Goal: Task Accomplishment & Management: Manage account settings

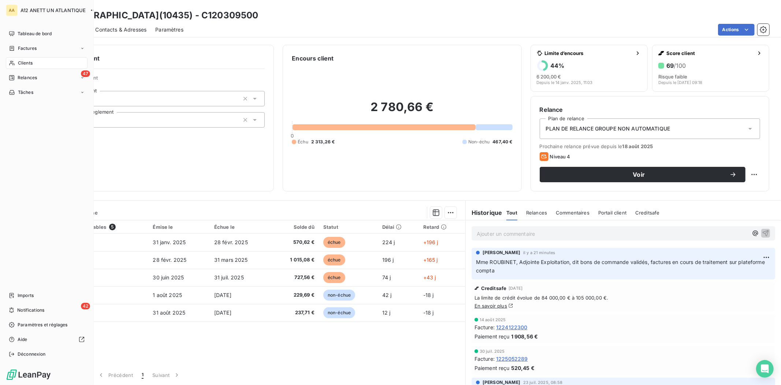
click at [25, 63] on span "Clients" at bounding box center [25, 63] width 15 height 7
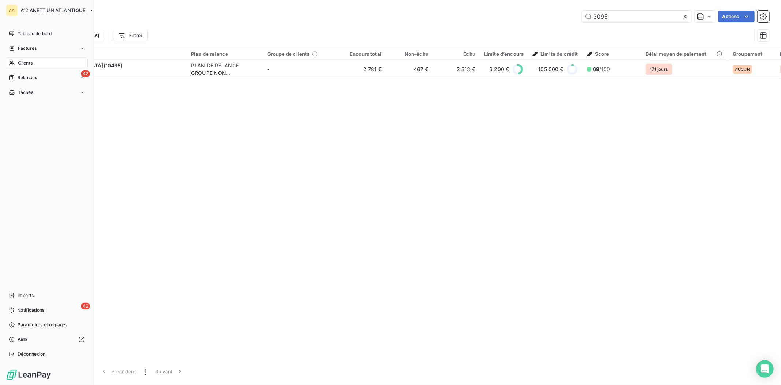
click at [25, 63] on span "Clients" at bounding box center [25, 63] width 15 height 7
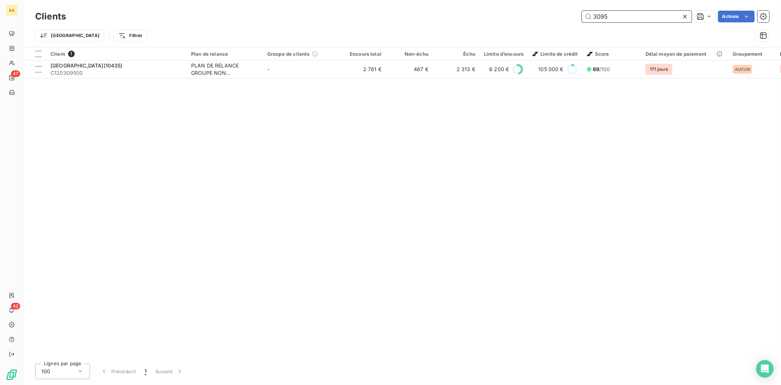
drag, startPoint x: 637, startPoint y: 21, endPoint x: 574, endPoint y: 27, distance: 62.5
click at [574, 27] on div "Clients 3095 Actions Trier Filtrer" at bounding box center [402, 28] width 734 height 38
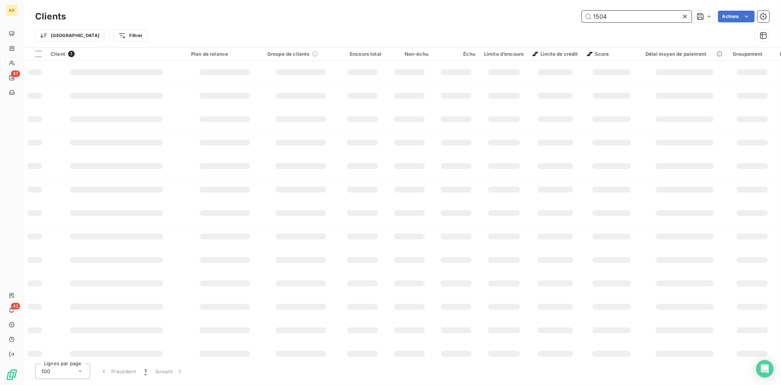
type input "1504"
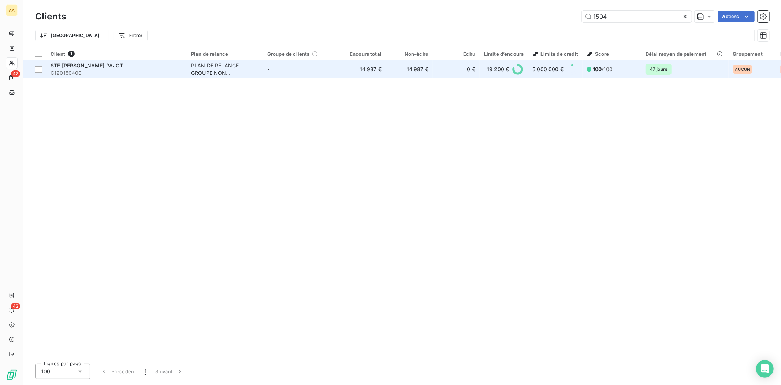
click at [76, 74] on span "C120150400" at bounding box center [117, 72] width 132 height 7
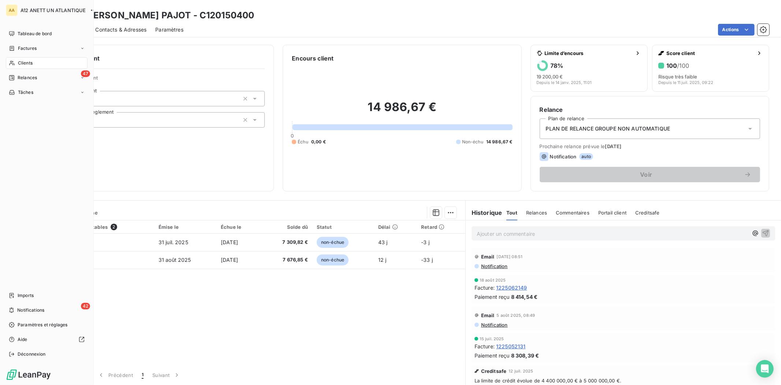
click at [23, 66] on div "Clients" at bounding box center [47, 63] width 82 height 12
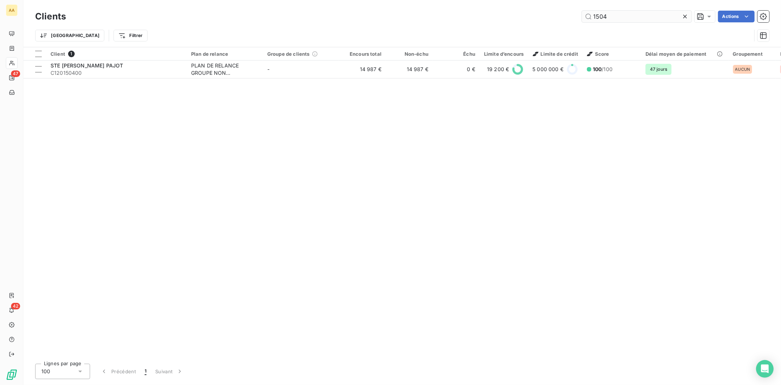
drag, startPoint x: 614, startPoint y: 12, endPoint x: 590, endPoint y: 19, distance: 24.2
click at [591, 19] on input "1504" at bounding box center [637, 17] width 110 height 12
drag, startPoint x: 620, startPoint y: 19, endPoint x: 567, endPoint y: 25, distance: 53.7
click at [567, 25] on div "Clients 1050 Actions Trier Filtrer" at bounding box center [402, 28] width 734 height 38
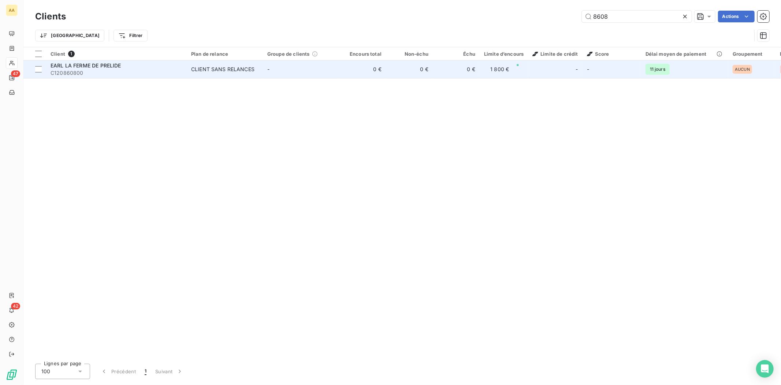
type input "8608"
click at [72, 70] on span "C120860800" at bounding box center [117, 72] width 132 height 7
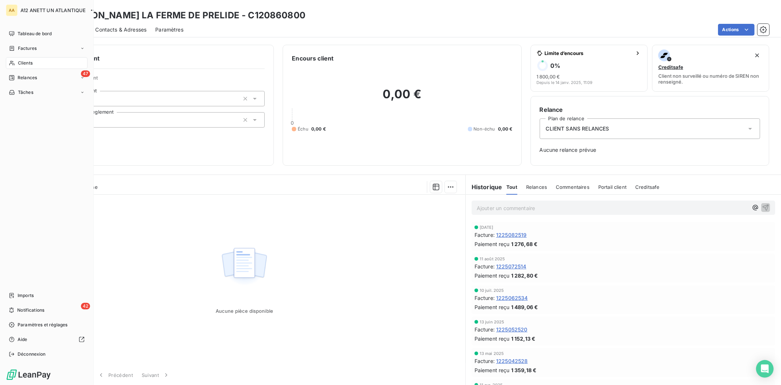
drag, startPoint x: 23, startPoint y: 60, endPoint x: 40, endPoint y: 63, distance: 17.9
click at [23, 60] on span "Clients" at bounding box center [25, 63] width 15 height 7
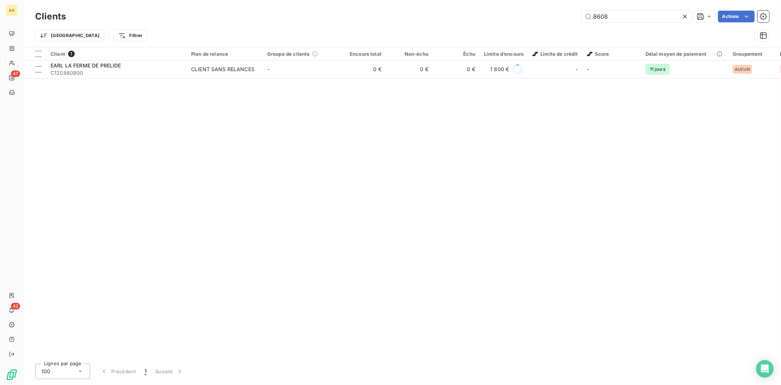
drag, startPoint x: 641, startPoint y: 20, endPoint x: 543, endPoint y: 37, distance: 99.9
click at [543, 37] on div "Clients 8608 Actions Trier Filtrer" at bounding box center [402, 28] width 734 height 38
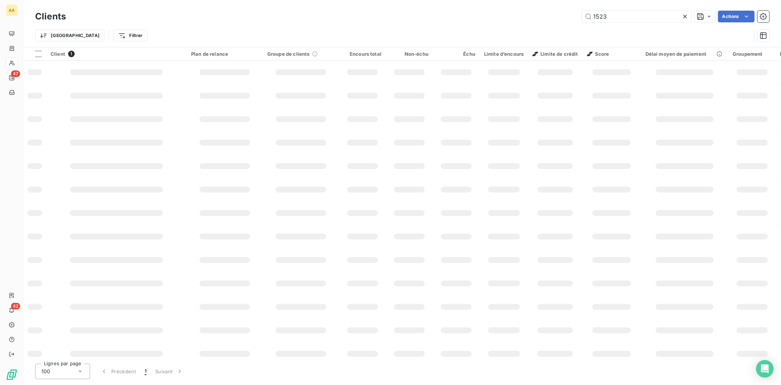
type input "1523"
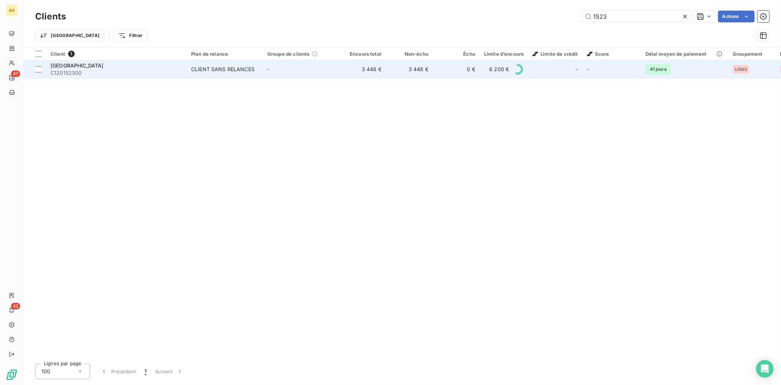
click at [67, 68] on div "[GEOGRAPHIC_DATA]" at bounding box center [117, 65] width 132 height 7
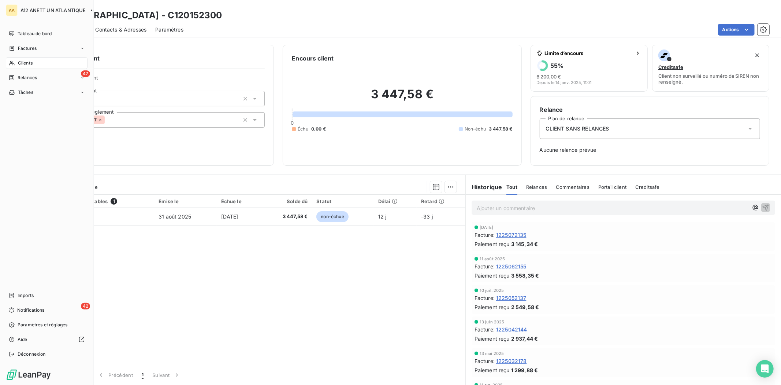
click at [25, 62] on span "Clients" at bounding box center [25, 63] width 15 height 7
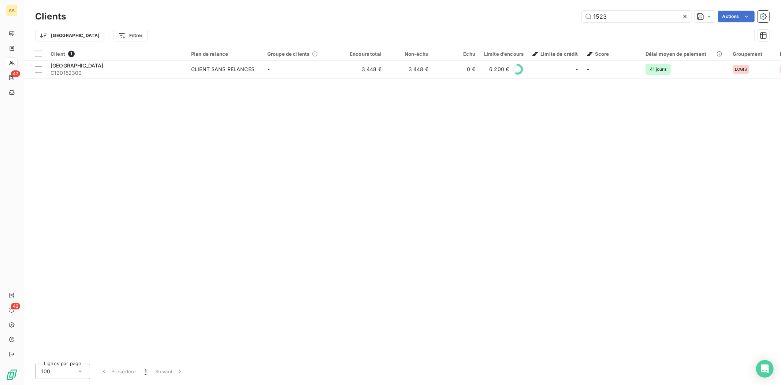
drag, startPoint x: 621, startPoint y: 16, endPoint x: 561, endPoint y: 14, distance: 60.1
click at [562, 15] on div "1523 Actions" at bounding box center [422, 17] width 695 height 12
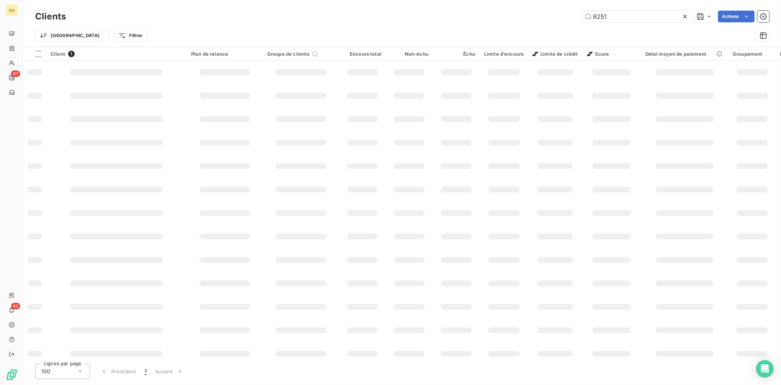
type input "6251"
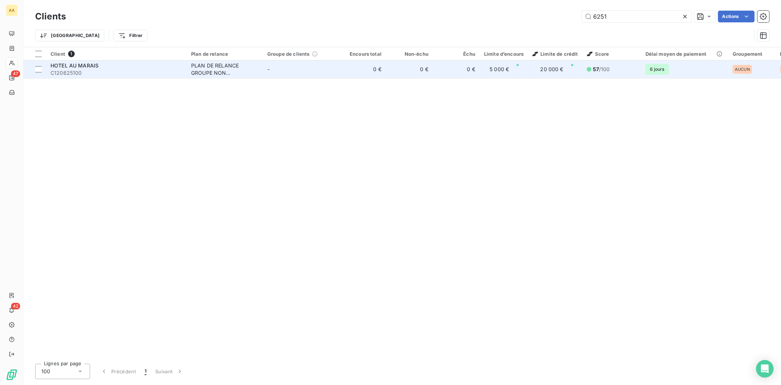
click at [70, 71] on span "C120625100" at bounding box center [117, 72] width 132 height 7
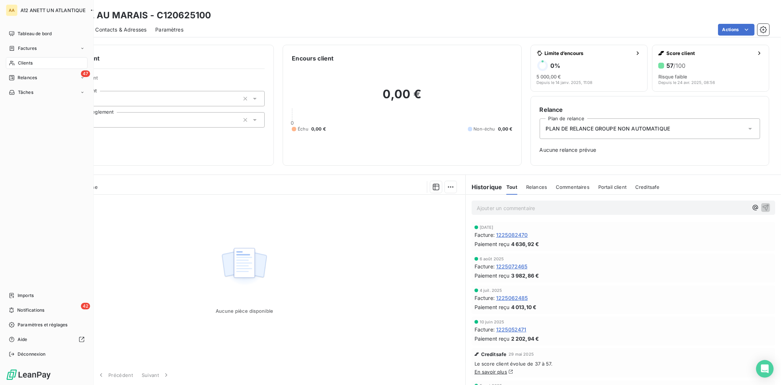
click at [28, 62] on span "Clients" at bounding box center [25, 63] width 15 height 7
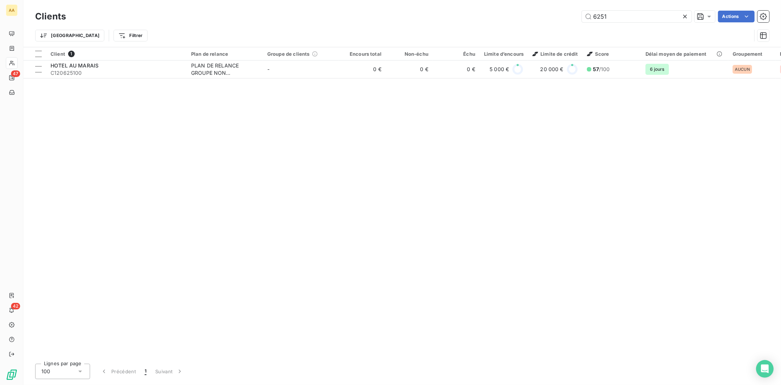
drag, startPoint x: 579, startPoint y: 19, endPoint x: 563, endPoint y: 21, distance: 16.2
click at [563, 21] on div "6251 Actions" at bounding box center [422, 17] width 695 height 12
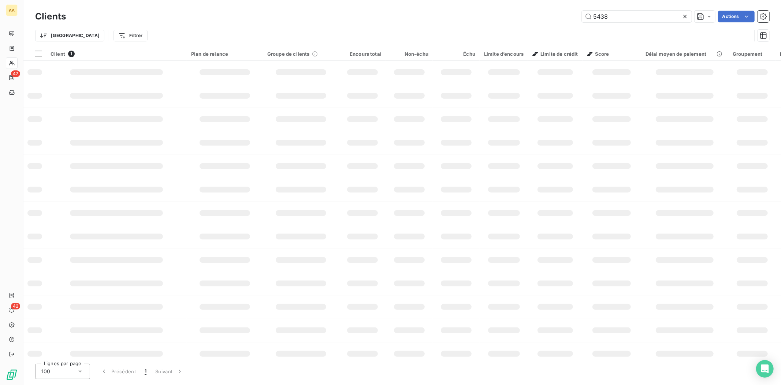
type input "5438"
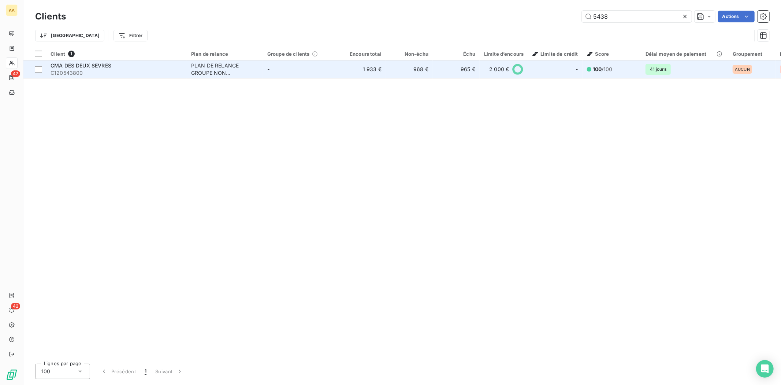
click at [65, 74] on span "C120543800" at bounding box center [117, 72] width 132 height 7
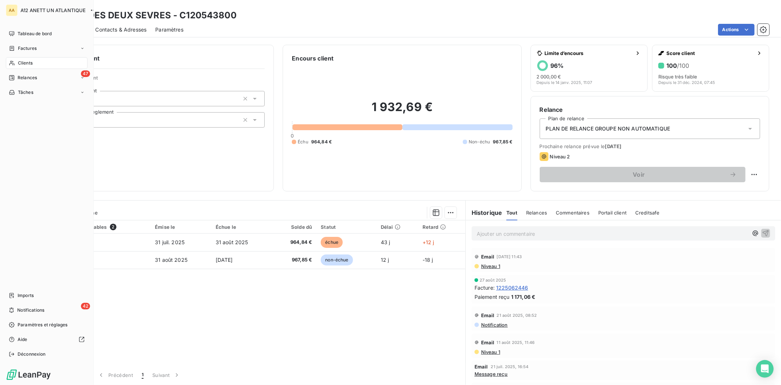
click at [26, 63] on span "Clients" at bounding box center [25, 63] width 15 height 7
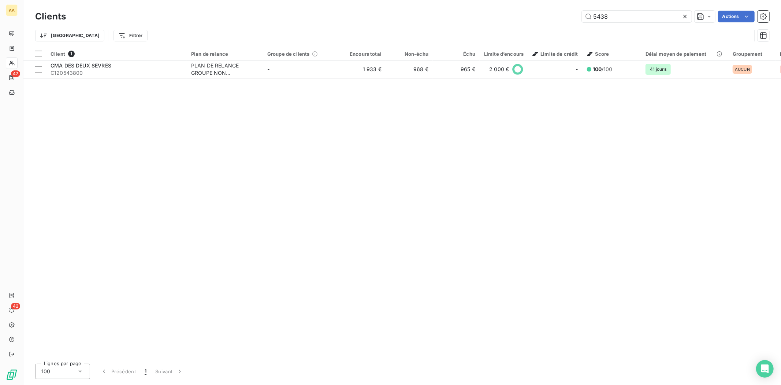
drag, startPoint x: 622, startPoint y: 16, endPoint x: 544, endPoint y: 30, distance: 78.8
click at [546, 30] on div "Clients 5438 Actions Trier Filtrer" at bounding box center [402, 28] width 734 height 38
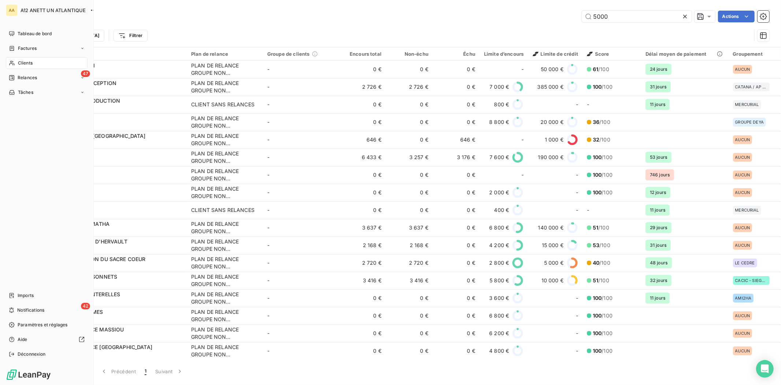
click at [25, 62] on span "Clients" at bounding box center [25, 63] width 15 height 7
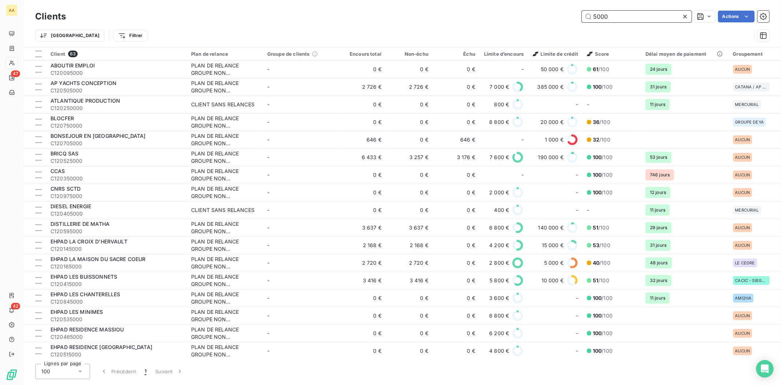
click at [613, 18] on input "5000" at bounding box center [637, 17] width 110 height 12
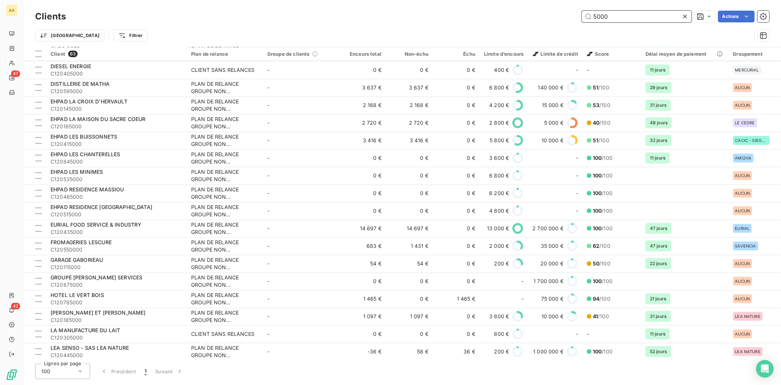
scroll to position [163, 0]
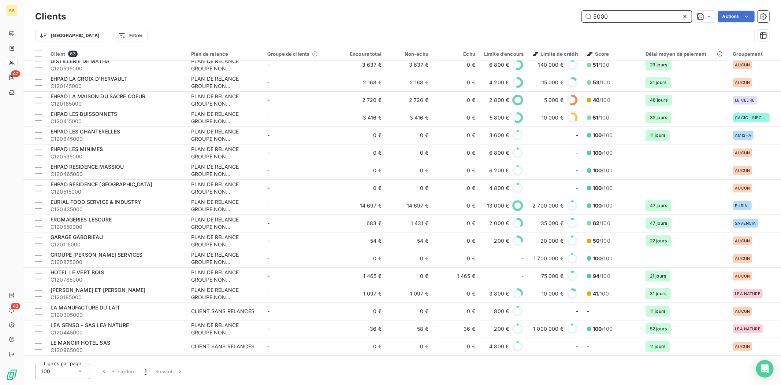
drag, startPoint x: 615, startPoint y: 17, endPoint x: 563, endPoint y: 27, distance: 52.4
click at [563, 27] on div "Clients 5000 Actions Trier Filtrer" at bounding box center [402, 28] width 734 height 38
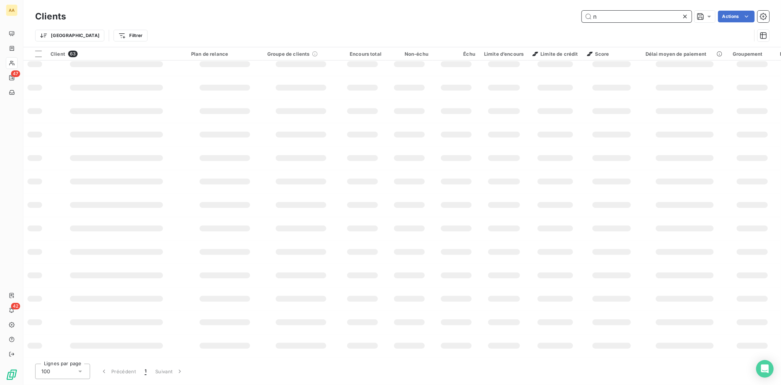
scroll to position [58, 0]
type input "naval"
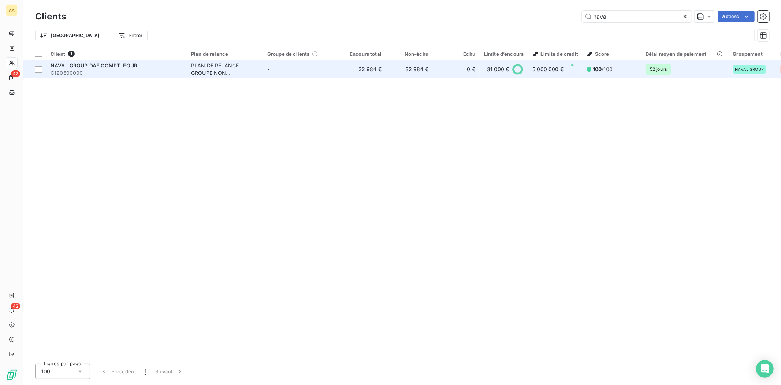
click at [63, 67] on span "NAVAL GROUP DAF COMPT. FOUR." at bounding box center [95, 65] width 88 height 6
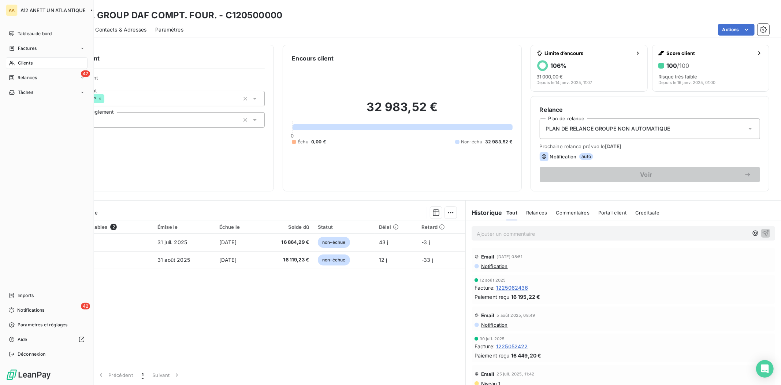
click at [20, 62] on span "Clients" at bounding box center [25, 63] width 15 height 7
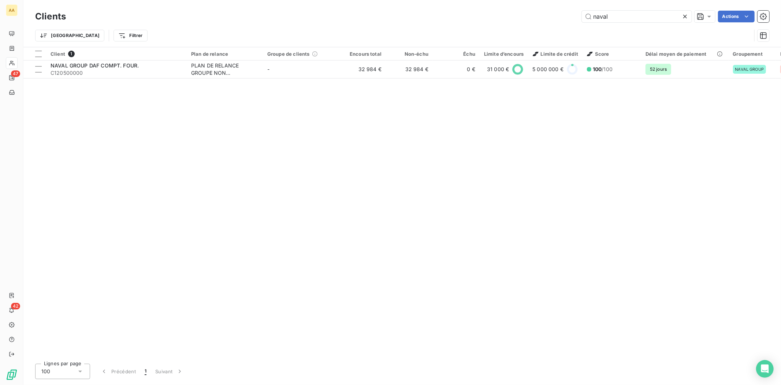
drag, startPoint x: 617, startPoint y: 20, endPoint x: 578, endPoint y: 26, distance: 39.0
click at [578, 26] on div "Clients naval Actions Trier Filtrer" at bounding box center [402, 28] width 734 height 38
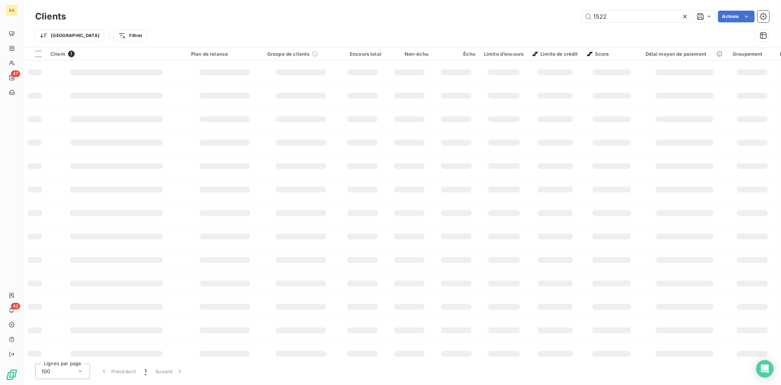
type input "1522"
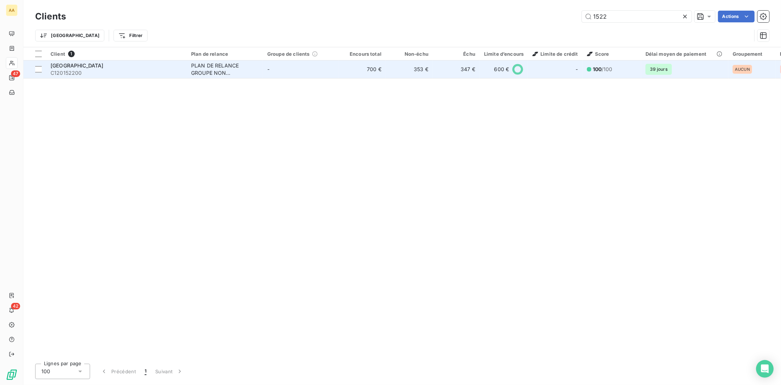
click at [67, 63] on span "[GEOGRAPHIC_DATA]" at bounding box center [77, 65] width 53 height 6
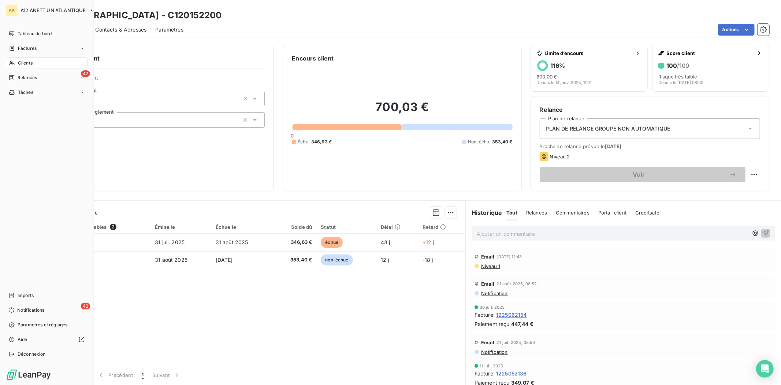
click at [23, 64] on span "Clients" at bounding box center [25, 63] width 15 height 7
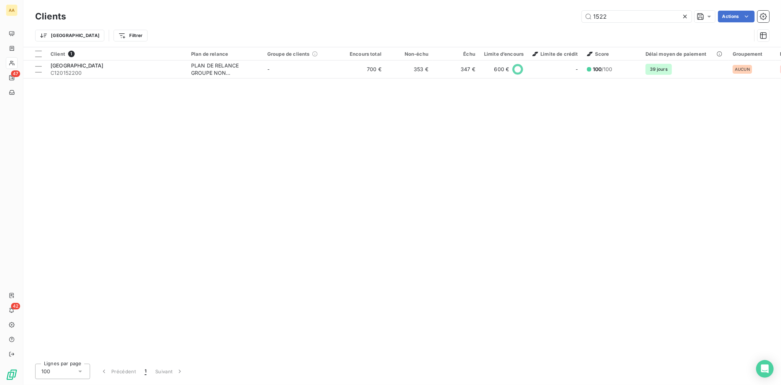
drag, startPoint x: 624, startPoint y: 20, endPoint x: 549, endPoint y: 21, distance: 74.4
click at [549, 21] on div "1522 Actions" at bounding box center [422, 17] width 695 height 12
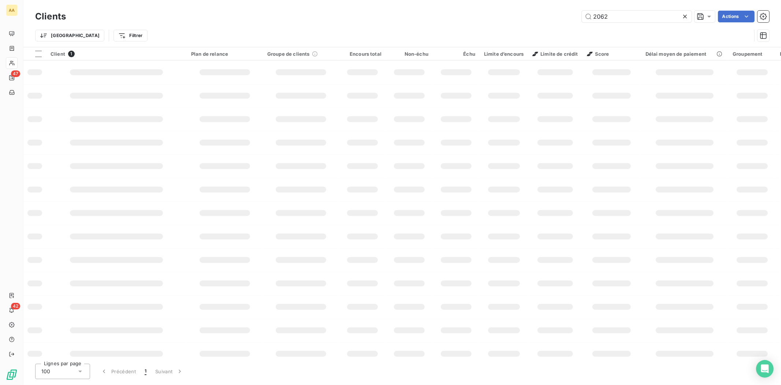
type input "2062"
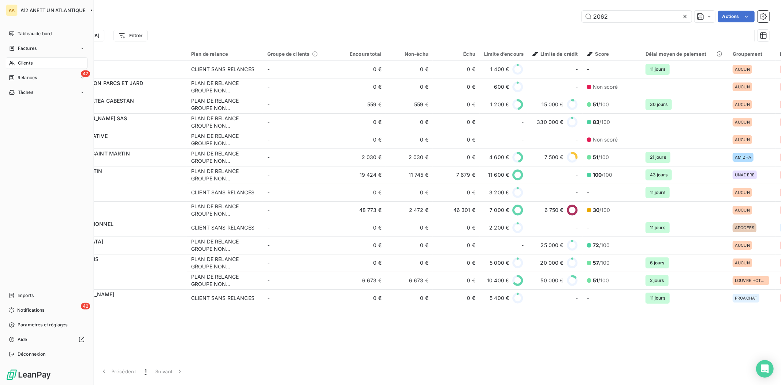
click at [23, 61] on span "Clients" at bounding box center [25, 63] width 15 height 7
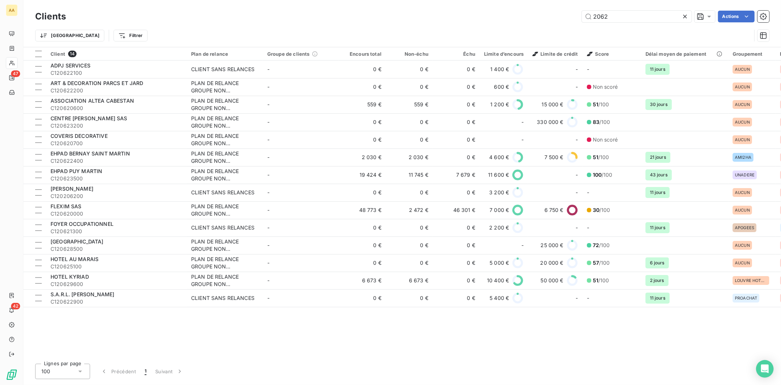
click at [136, 11] on div "2062 Actions" at bounding box center [422, 17] width 695 height 12
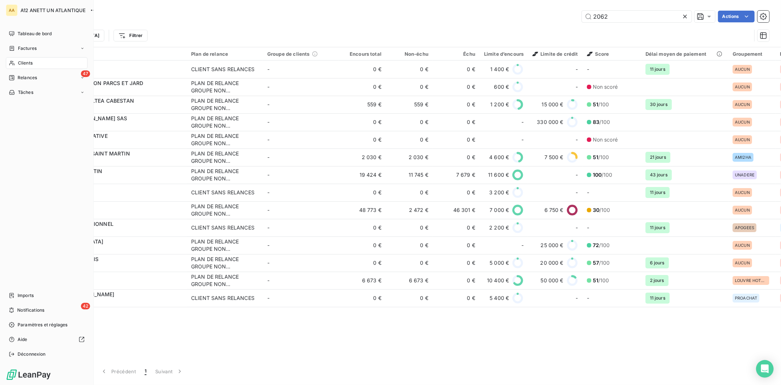
click at [20, 63] on span "Clients" at bounding box center [25, 63] width 15 height 7
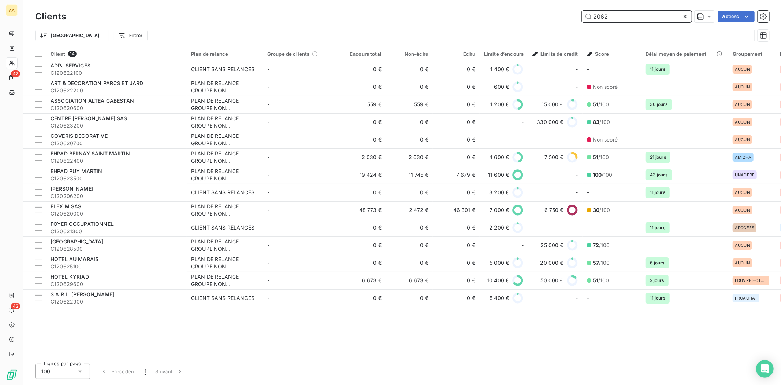
click at [616, 21] on input "2062" at bounding box center [637, 17] width 110 height 12
click at [682, 17] on icon at bounding box center [685, 16] width 7 height 7
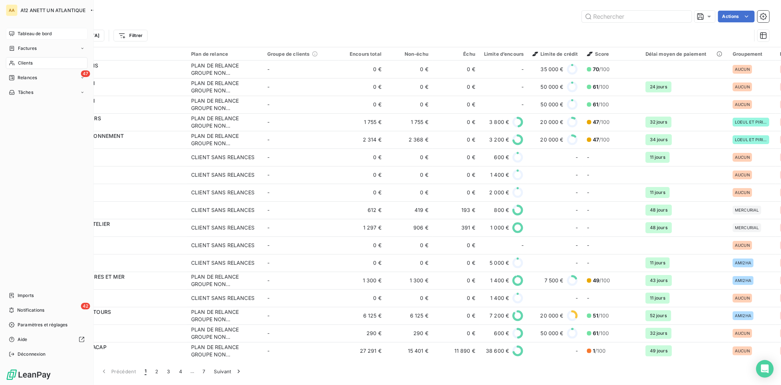
click at [13, 36] on icon at bounding box center [12, 34] width 6 height 6
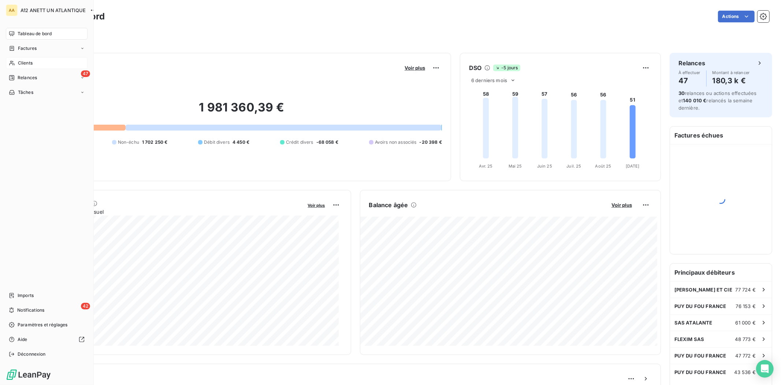
click at [23, 33] on span "Tableau de bord" at bounding box center [35, 33] width 34 height 7
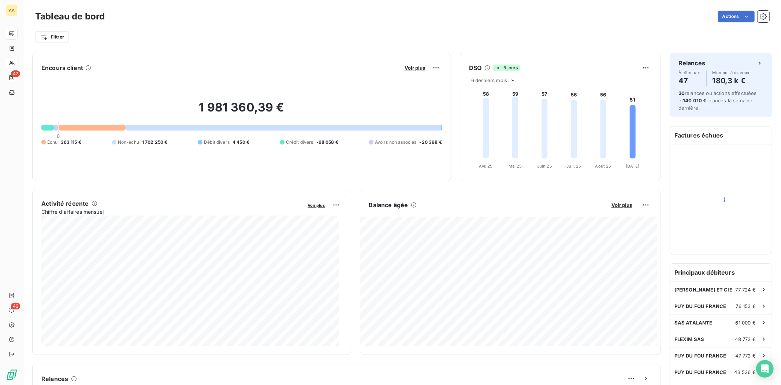
click at [203, 47] on div "Tableau de bord Actions Filtrer" at bounding box center [402, 24] width 758 height 48
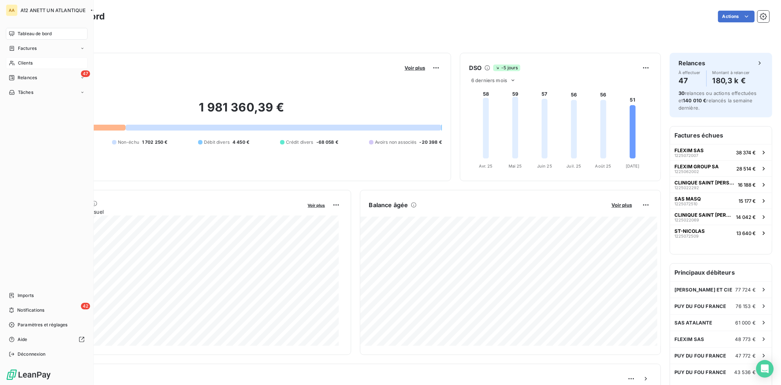
click at [28, 60] on span "Clients" at bounding box center [25, 63] width 15 height 7
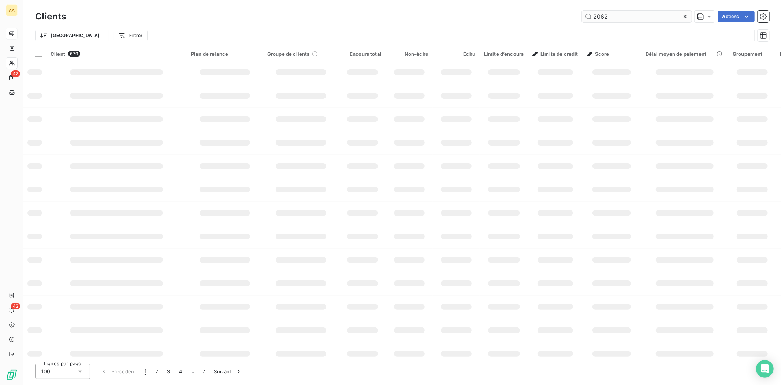
type input "2062"
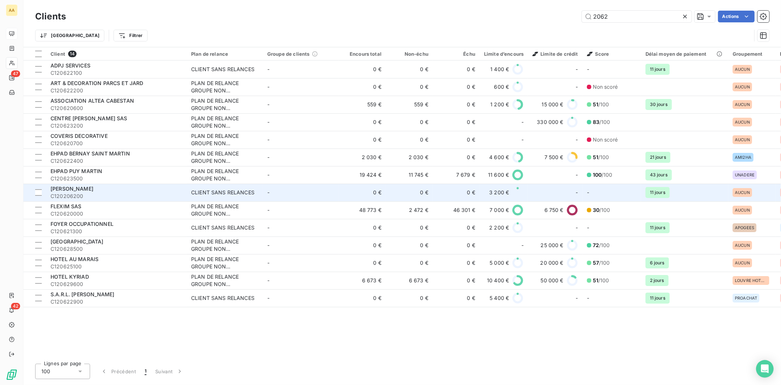
click at [75, 189] on span "[PERSON_NAME]" at bounding box center [72, 188] width 43 height 6
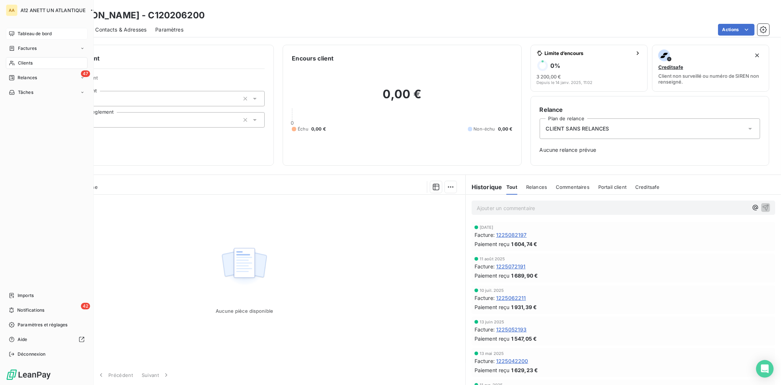
click at [31, 60] on span "Clients" at bounding box center [25, 63] width 15 height 7
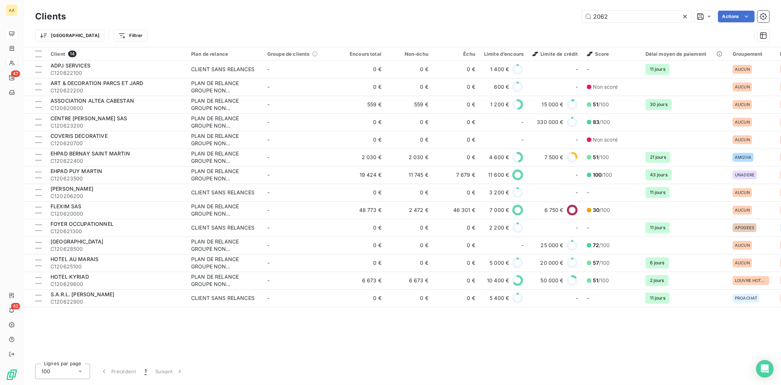
drag, startPoint x: 581, startPoint y: 15, endPoint x: 518, endPoint y: 14, distance: 62.6
click at [517, 15] on div "2062 Actions" at bounding box center [422, 17] width 695 height 12
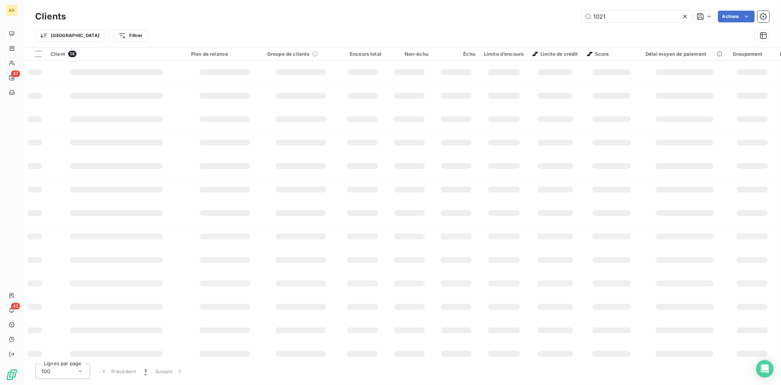
type input "1021"
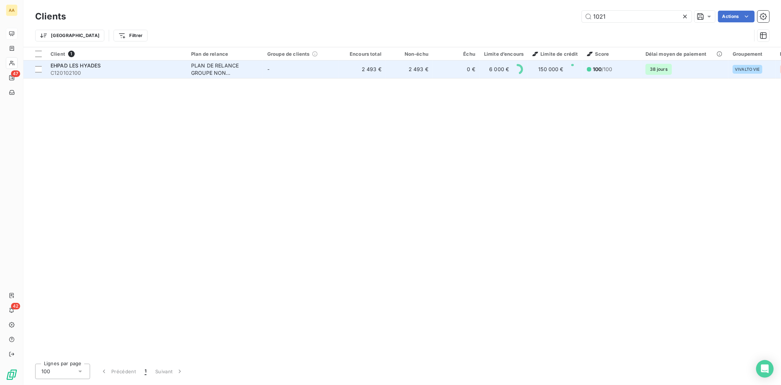
click at [67, 75] on span "C120102100" at bounding box center [117, 72] width 132 height 7
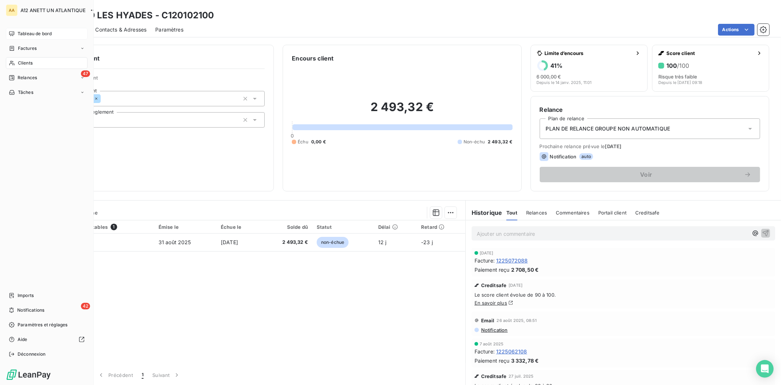
click at [25, 64] on span "Clients" at bounding box center [25, 63] width 15 height 7
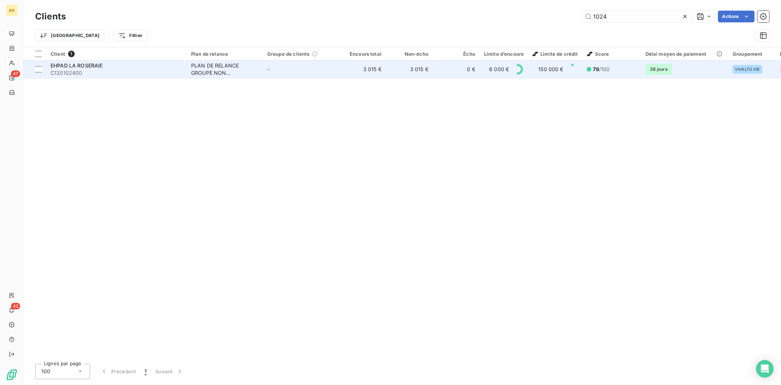
type input "1024"
click at [72, 63] on span "EHPAD LA ROSERAIE" at bounding box center [77, 65] width 52 height 6
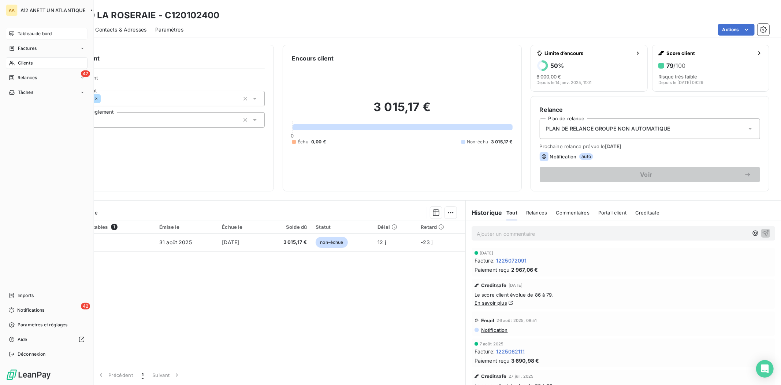
click at [18, 61] on span "Clients" at bounding box center [25, 63] width 15 height 7
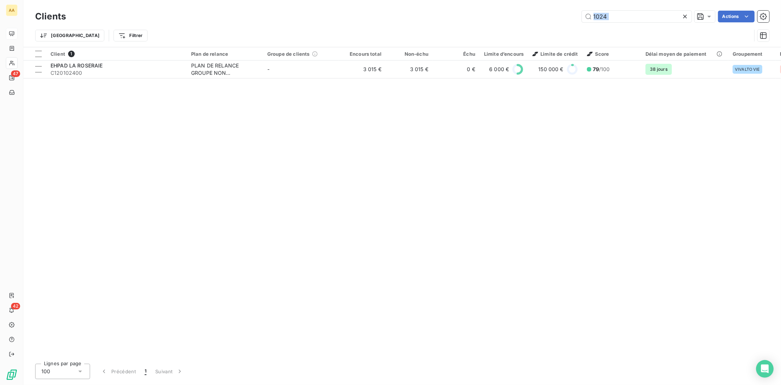
drag, startPoint x: 622, startPoint y: 10, endPoint x: 543, endPoint y: 29, distance: 81.0
click at [543, 29] on div "Clients 1024 Actions Trier Filtrer" at bounding box center [402, 28] width 734 height 38
click at [631, 15] on input "1024" at bounding box center [637, 17] width 110 height 12
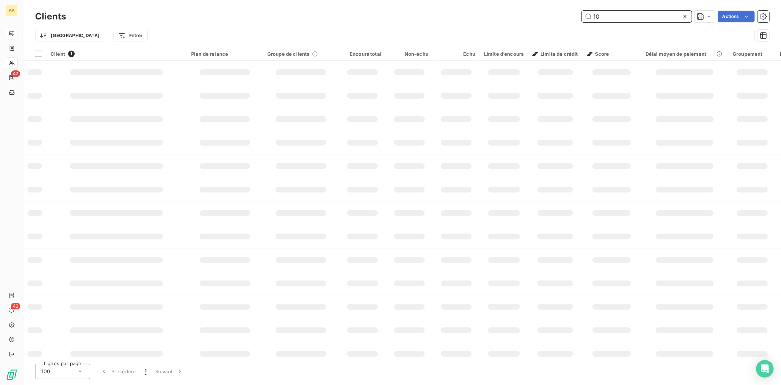
type input "1"
type input "9194"
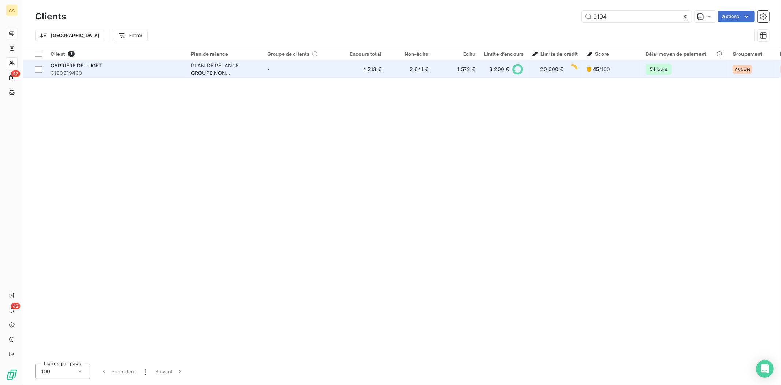
click at [63, 72] on span "C120919400" at bounding box center [117, 72] width 132 height 7
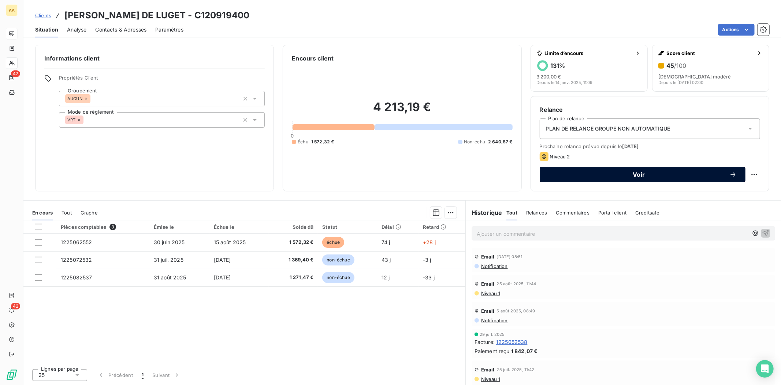
click at [654, 174] on span "Voir" at bounding box center [639, 174] width 181 height 6
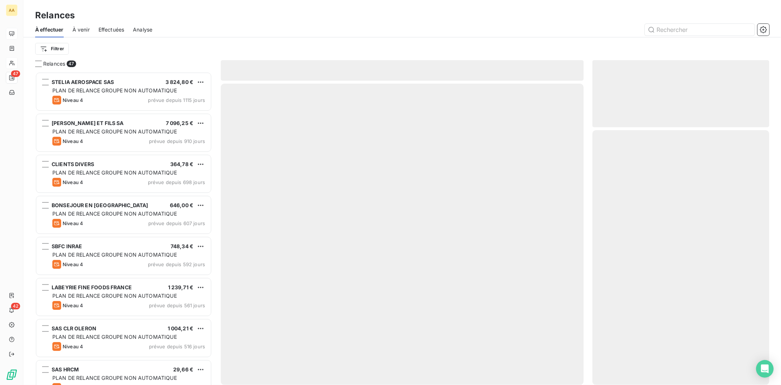
scroll to position [306, 171]
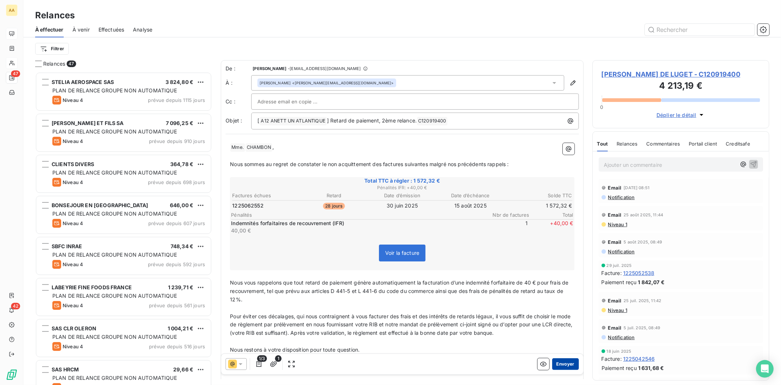
click at [558, 365] on button "Envoyer" at bounding box center [565, 364] width 27 height 12
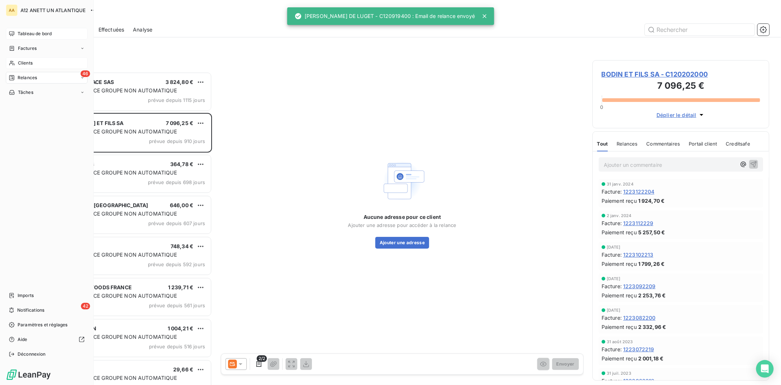
click at [22, 60] on span "Clients" at bounding box center [25, 63] width 15 height 7
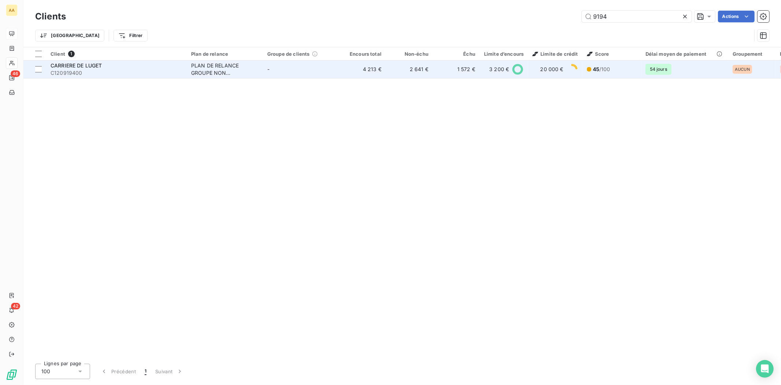
click at [64, 74] on span "C120919400" at bounding box center [117, 72] width 132 height 7
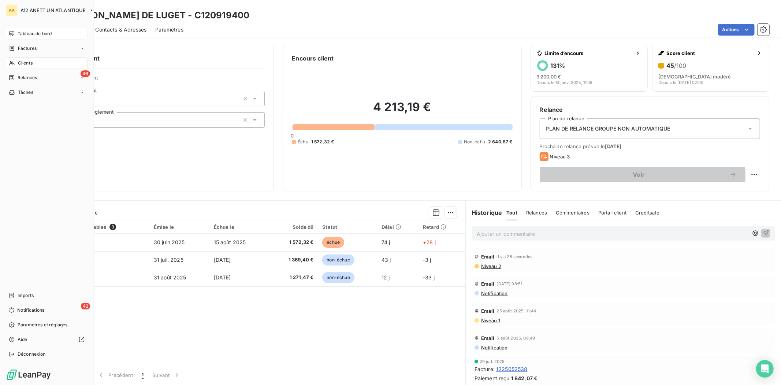
click at [27, 63] on span "Clients" at bounding box center [25, 63] width 15 height 7
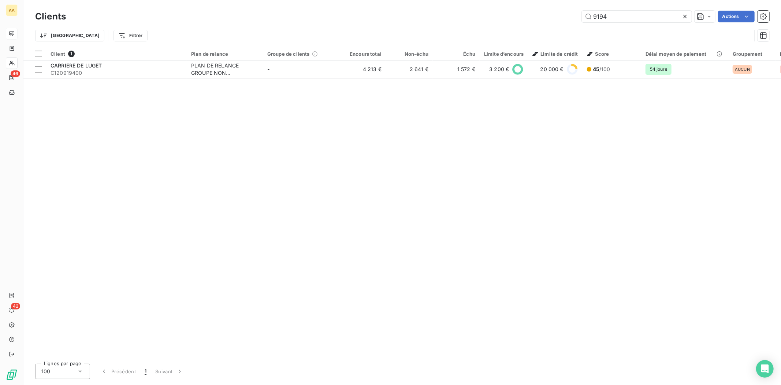
drag, startPoint x: 646, startPoint y: 15, endPoint x: 547, endPoint y: 18, distance: 99.7
click at [547, 18] on div "9194 Actions" at bounding box center [422, 17] width 695 height 12
drag, startPoint x: 603, startPoint y: 19, endPoint x: 586, endPoint y: 19, distance: 16.5
click at [586, 19] on input "9194" at bounding box center [637, 17] width 110 height 12
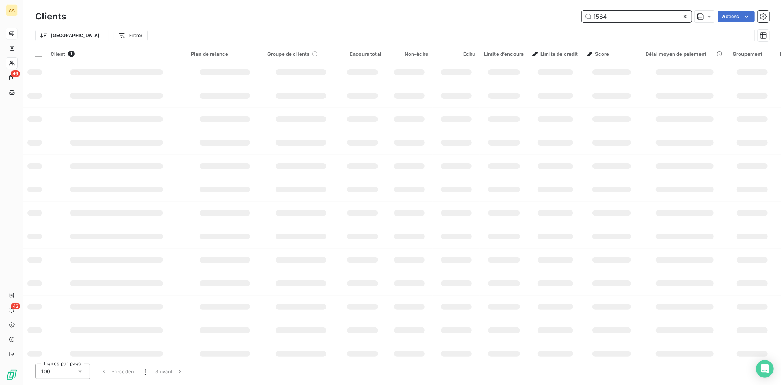
type input "1564"
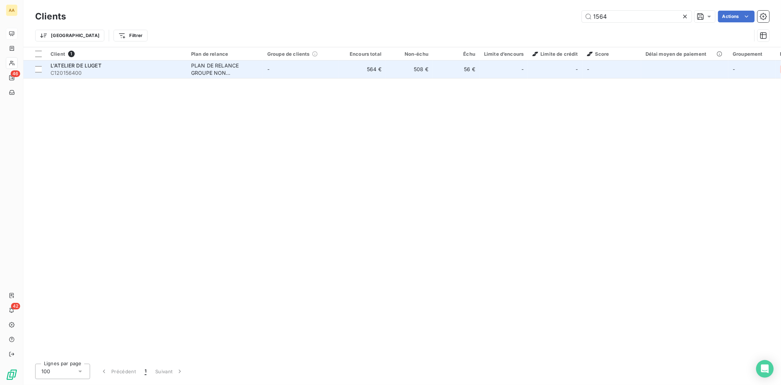
click at [64, 70] on span "C120156400" at bounding box center [117, 72] width 132 height 7
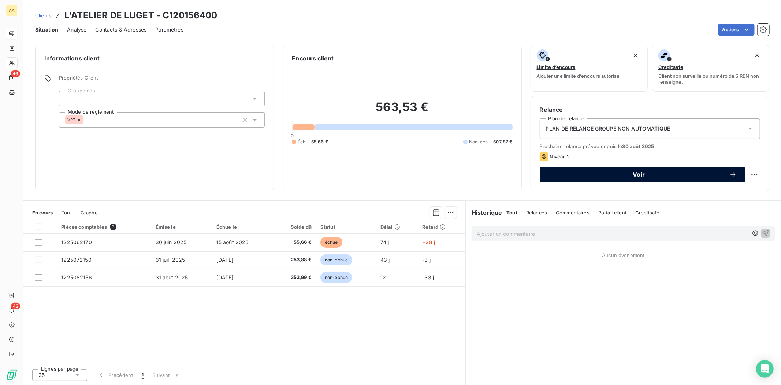
click at [613, 174] on span "Voir" at bounding box center [639, 174] width 181 height 6
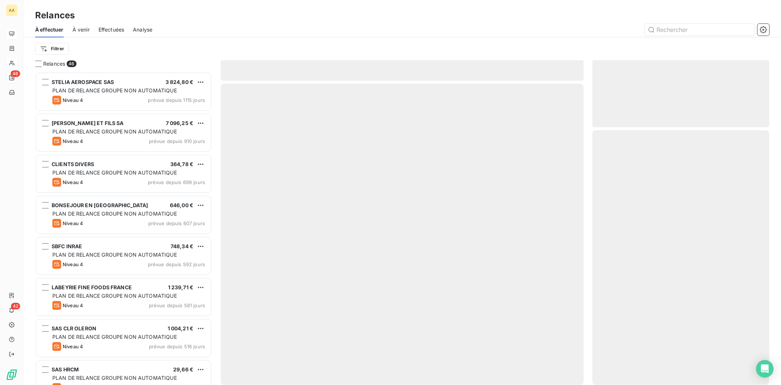
scroll to position [306, 171]
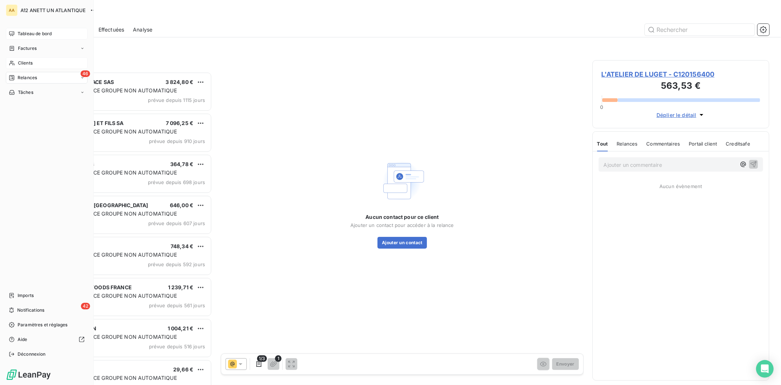
click at [23, 63] on span "Clients" at bounding box center [25, 63] width 15 height 7
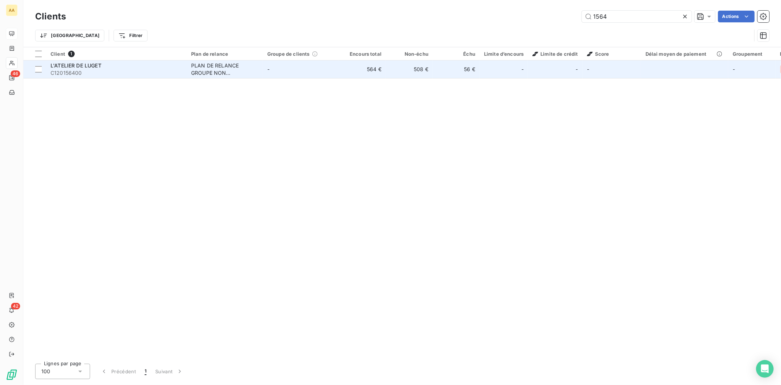
click at [66, 69] on span "C120156400" at bounding box center [117, 72] width 132 height 7
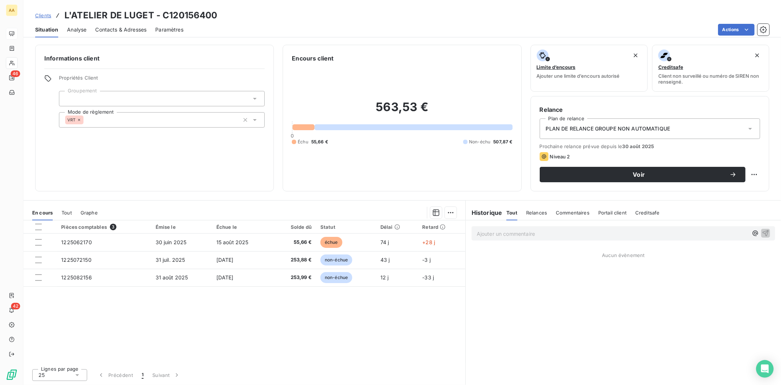
click at [117, 32] on span "Contacts & Adresses" at bounding box center [120, 29] width 51 height 7
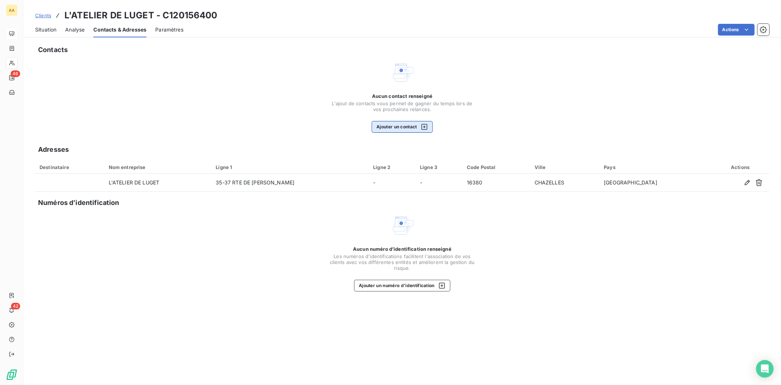
click at [425, 127] on icon "button" at bounding box center [424, 126] width 7 height 7
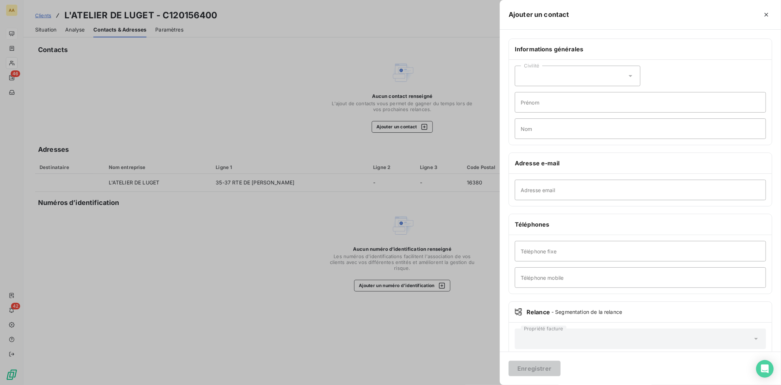
click at [635, 74] on div "Civilité" at bounding box center [578, 76] width 126 height 21
click at [528, 93] on li "Madame" at bounding box center [578, 94] width 126 height 13
click at [556, 186] on input "Adresse email" at bounding box center [640, 189] width 251 height 21
paste input "[PERSON_NAME][EMAIL_ADDRESS][DOMAIN_NAME]"
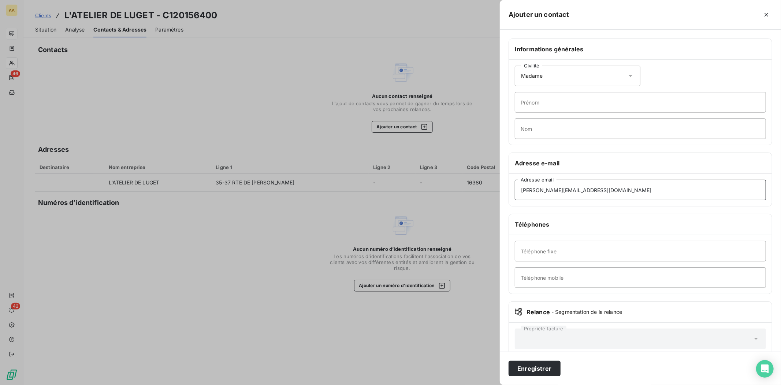
type input "[PERSON_NAME][EMAIL_ADDRESS][DOMAIN_NAME]"
click at [577, 97] on input "Prénom" at bounding box center [640, 102] width 251 height 21
type input "[PERSON_NAME]"
type input "LALAY"
click at [530, 369] on button "Enregistrer" at bounding box center [535, 367] width 52 height 15
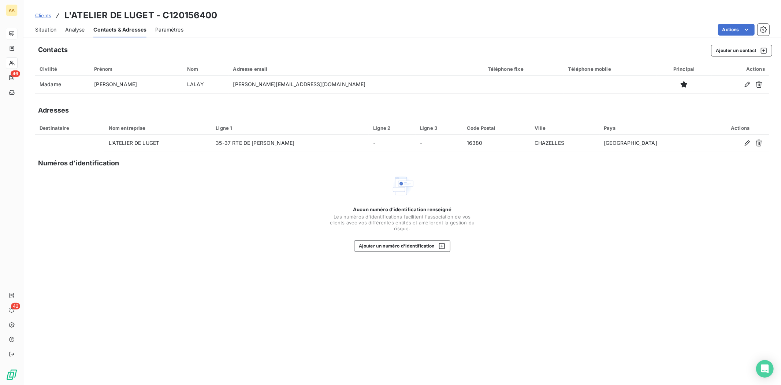
click at [42, 26] on span "Situation" at bounding box center [45, 29] width 21 height 7
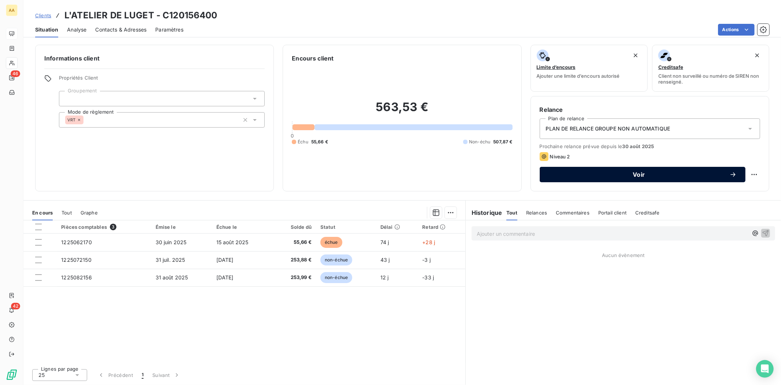
click at [632, 171] on span "Voir" at bounding box center [639, 174] width 181 height 6
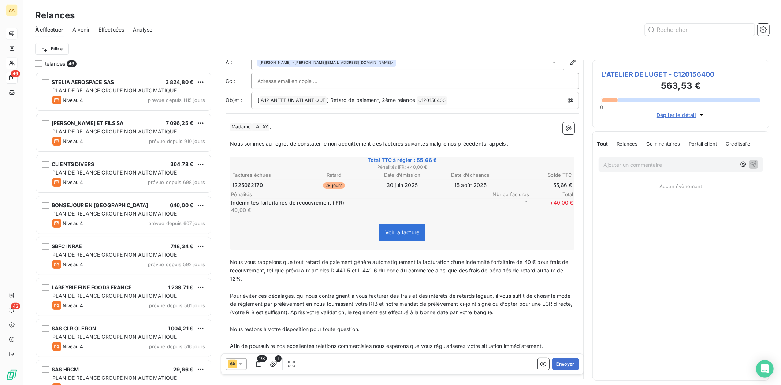
scroll to position [54, 0]
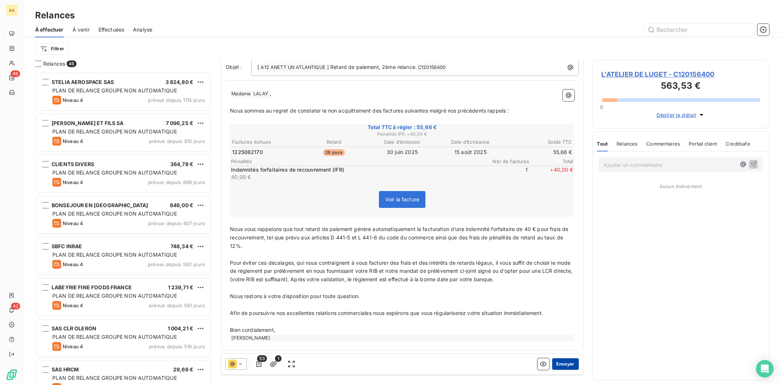
click at [559, 363] on button "Envoyer" at bounding box center [565, 364] width 27 height 12
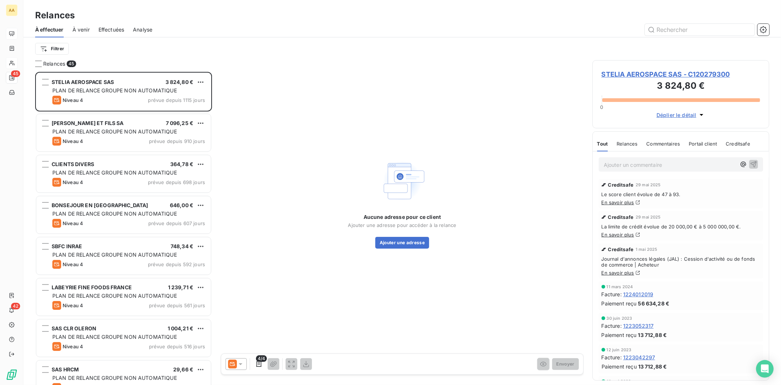
scroll to position [306, 171]
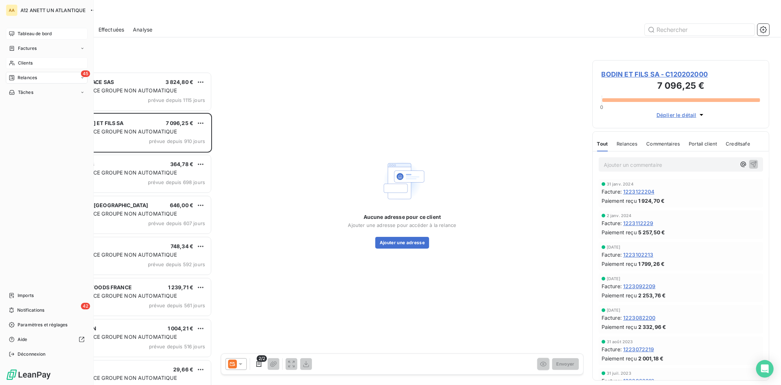
click at [21, 60] on span "Clients" at bounding box center [25, 63] width 15 height 7
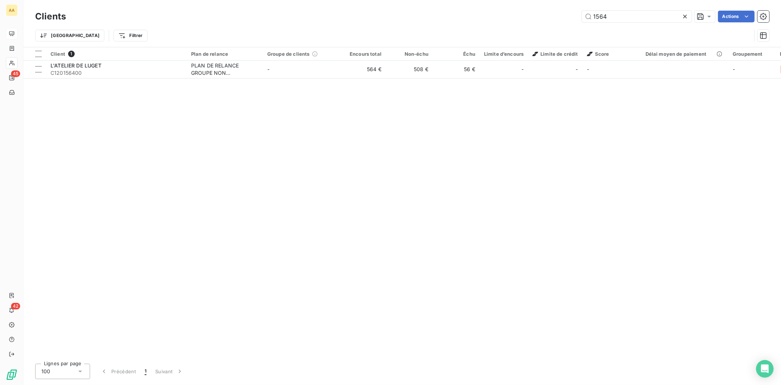
drag, startPoint x: 628, startPoint y: 15, endPoint x: 543, endPoint y: 16, distance: 85.7
click at [543, 16] on div "1564 Actions" at bounding box center [422, 17] width 695 height 12
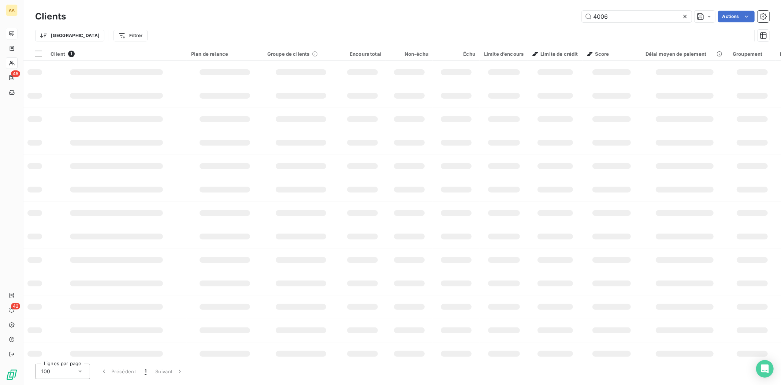
type input "4006"
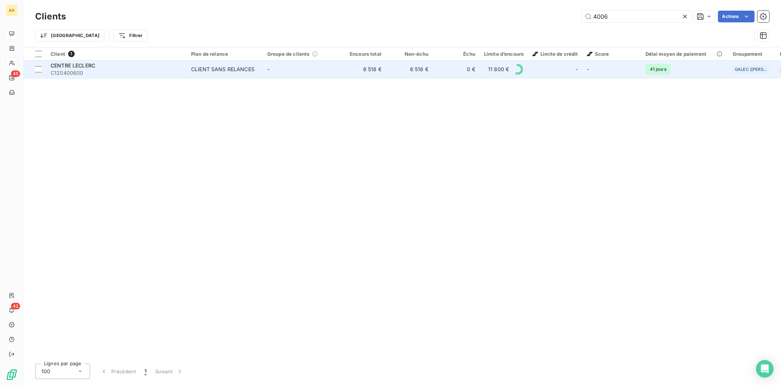
click at [70, 68] on span "CENTRE LECLERC" at bounding box center [73, 65] width 45 height 6
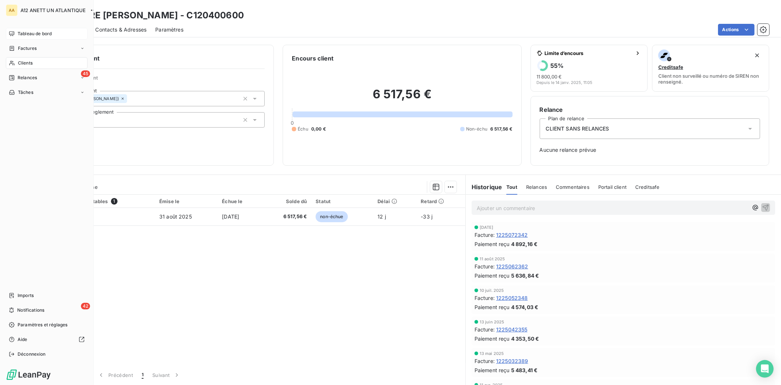
click at [28, 62] on span "Clients" at bounding box center [25, 63] width 15 height 7
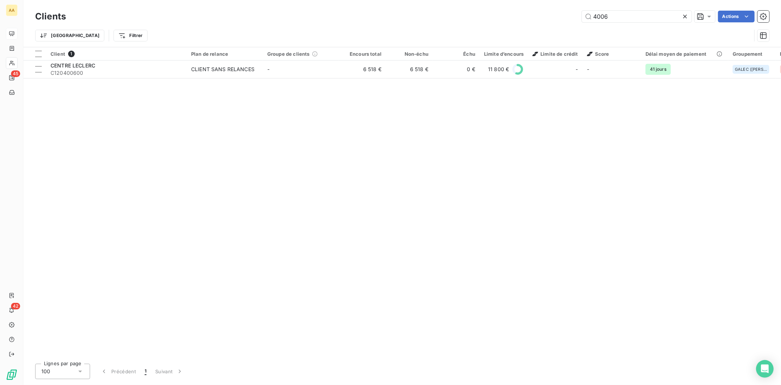
drag, startPoint x: 629, startPoint y: 15, endPoint x: 537, endPoint y: 19, distance: 92.4
click at [537, 19] on div "4006 Actions" at bounding box center [422, 17] width 695 height 12
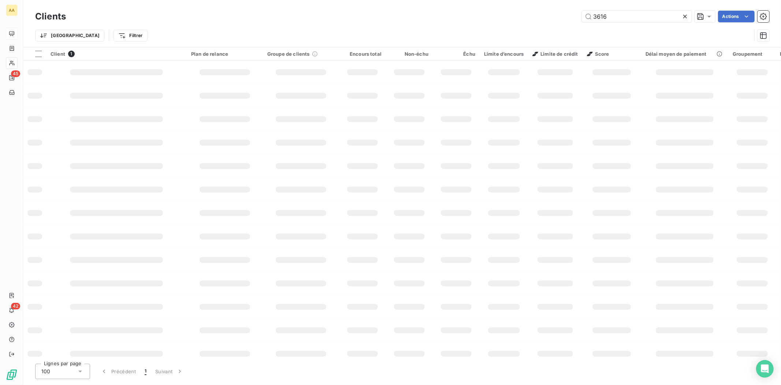
type input "3616"
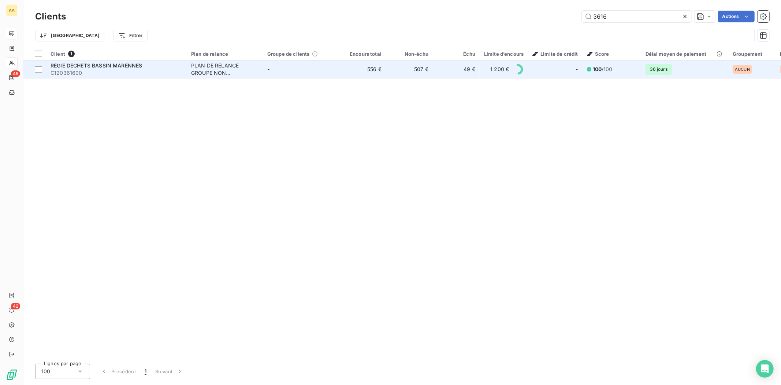
click at [79, 74] on span "C120361600" at bounding box center [117, 72] width 132 height 7
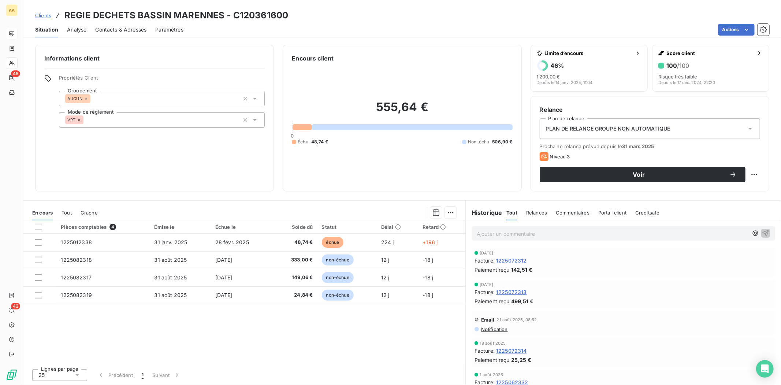
click at [141, 27] on span "Contacts & Adresses" at bounding box center [120, 29] width 51 height 7
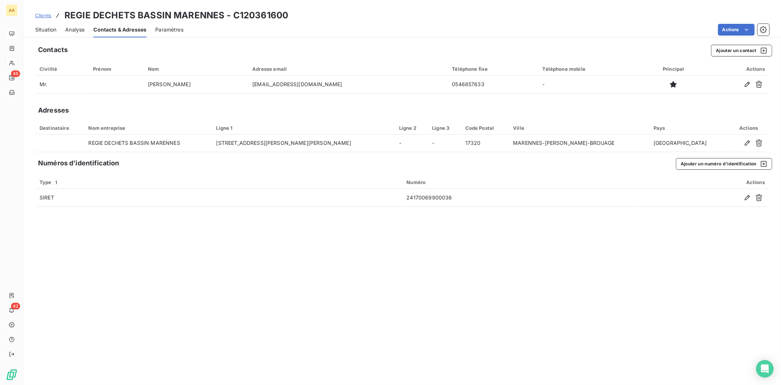
click at [45, 27] on span "Situation" at bounding box center [45, 29] width 21 height 7
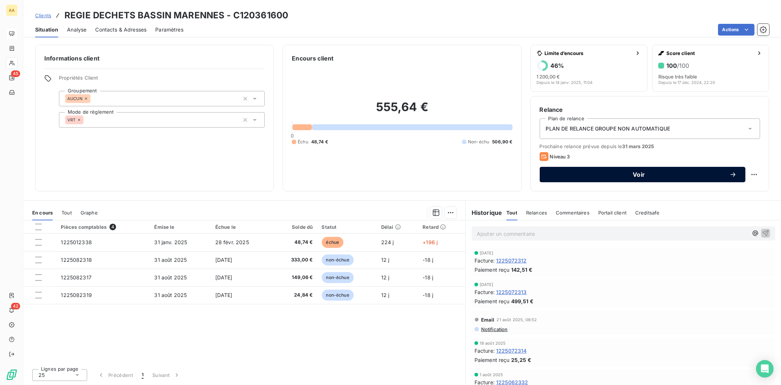
click at [726, 171] on span "Voir" at bounding box center [639, 174] width 181 height 6
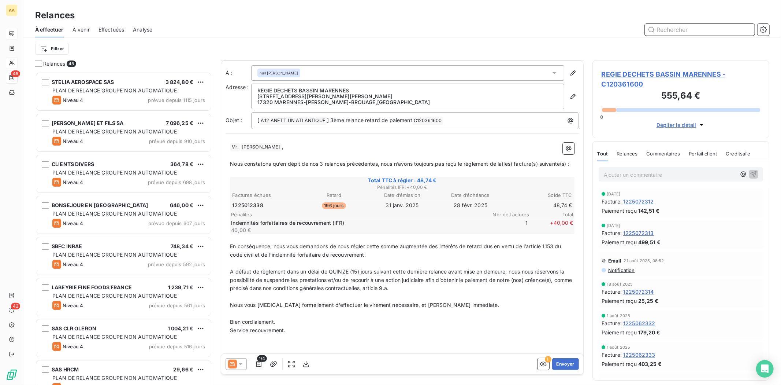
scroll to position [17, 0]
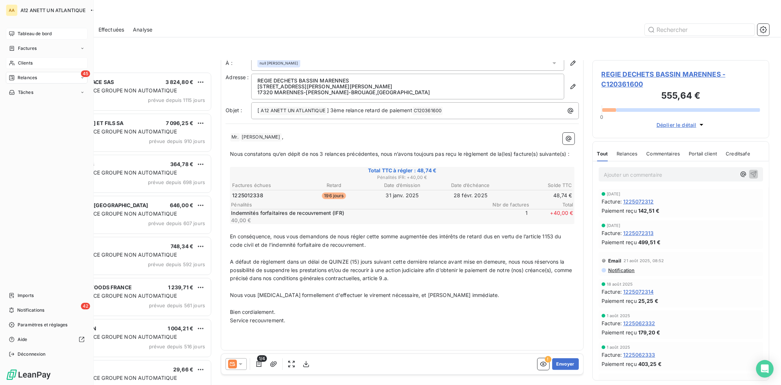
click at [26, 63] on span "Clients" at bounding box center [25, 63] width 15 height 7
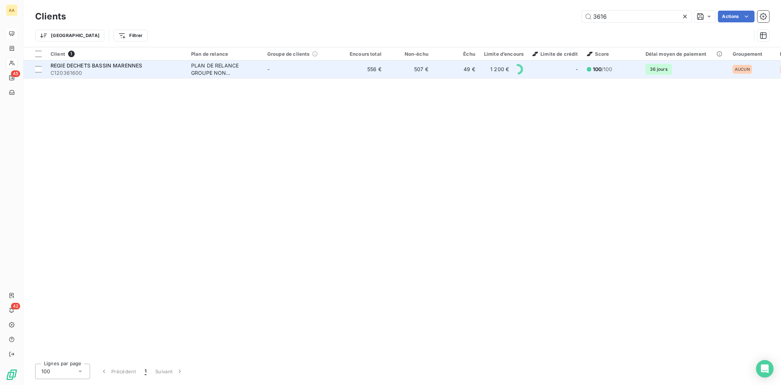
click at [69, 71] on span "C120361600" at bounding box center [117, 72] width 132 height 7
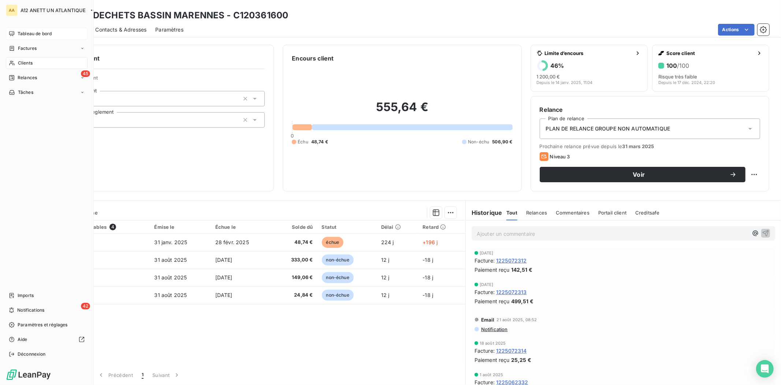
drag, startPoint x: 24, startPoint y: 60, endPoint x: 54, endPoint y: 59, distance: 30.4
click at [24, 60] on span "Clients" at bounding box center [25, 63] width 15 height 7
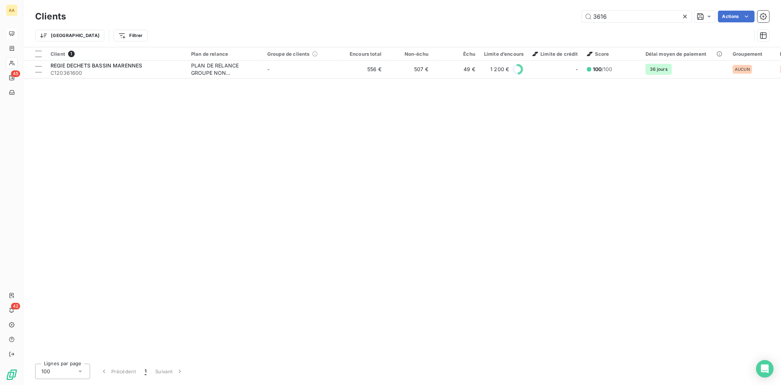
drag, startPoint x: 612, startPoint y: 17, endPoint x: 555, endPoint y: 16, distance: 57.9
click at [559, 16] on div "3616 Actions" at bounding box center [422, 17] width 695 height 12
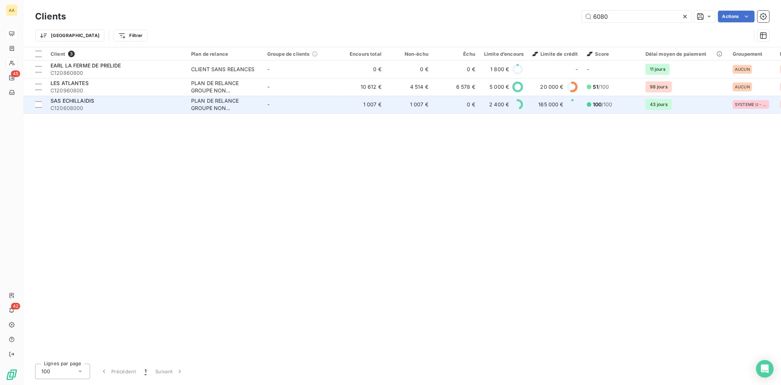
type input "6080"
click at [67, 105] on span "C120608000" at bounding box center [117, 107] width 132 height 7
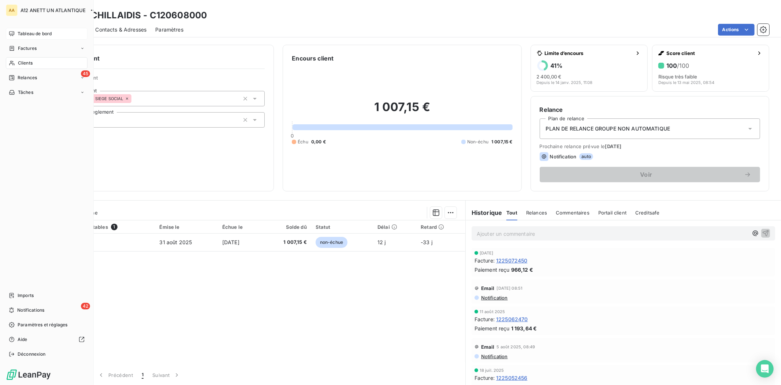
click at [20, 62] on span "Clients" at bounding box center [25, 63] width 15 height 7
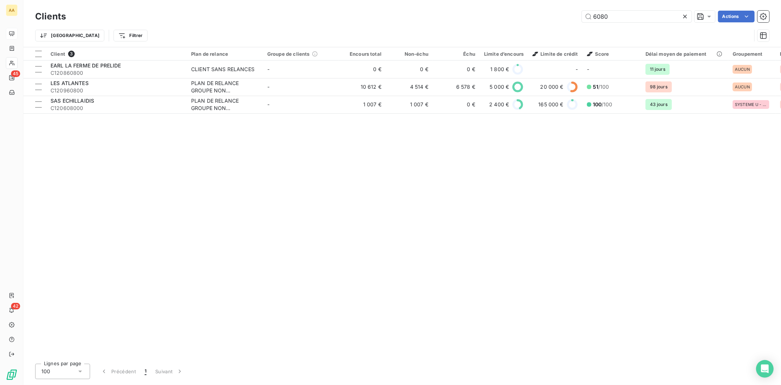
drag, startPoint x: 619, startPoint y: 16, endPoint x: 566, endPoint y: 23, distance: 53.9
click at [566, 23] on div "Clients 6080 Actions" at bounding box center [402, 16] width 734 height 15
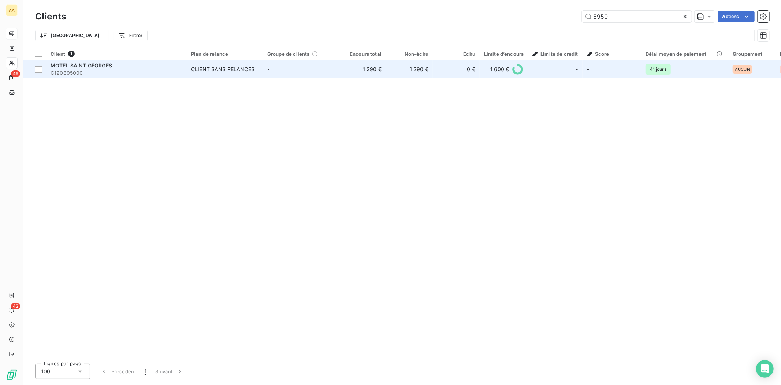
type input "8950"
click at [70, 70] on span "C120895000" at bounding box center [117, 72] width 132 height 7
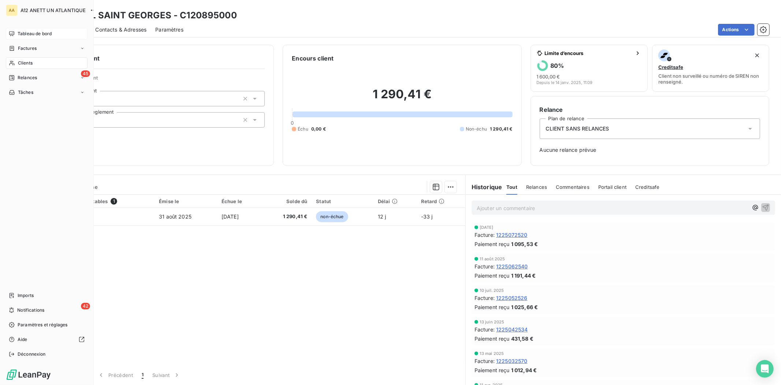
click at [26, 68] on div "Clients" at bounding box center [47, 63] width 82 height 12
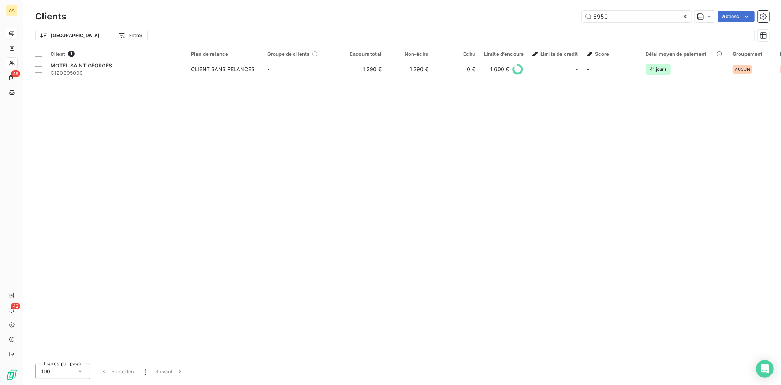
drag, startPoint x: 633, startPoint y: 17, endPoint x: 522, endPoint y: 19, distance: 110.6
click at [522, 19] on div "8950 Actions" at bounding box center [422, 17] width 695 height 12
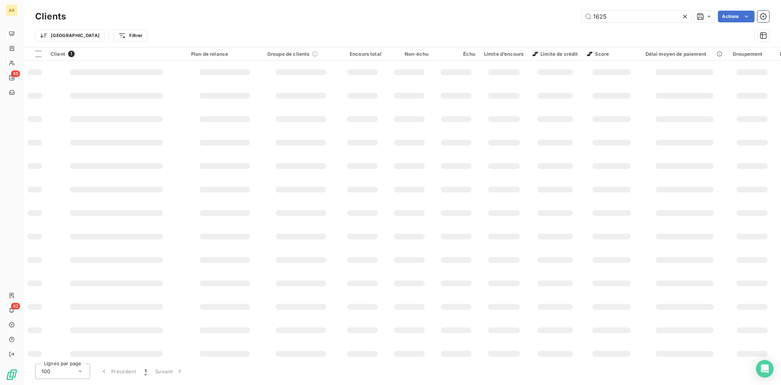
type input "1625"
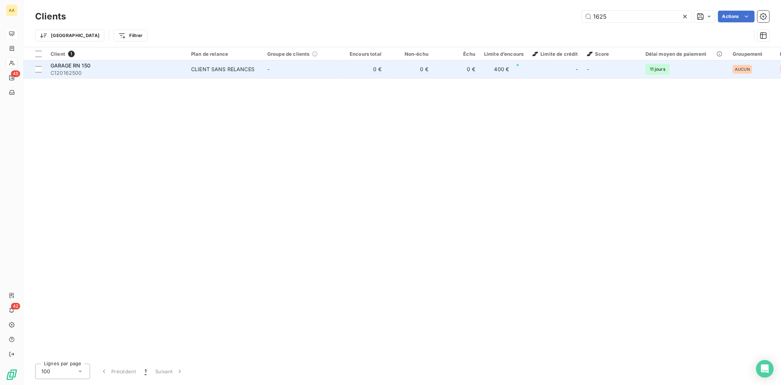
click at [75, 73] on span "C120162500" at bounding box center [117, 72] width 132 height 7
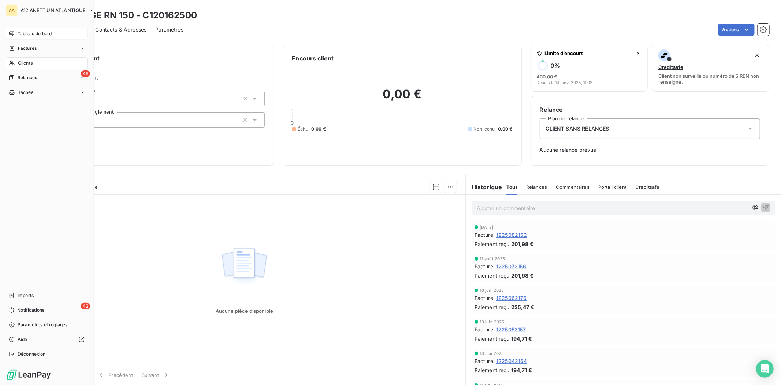
click at [26, 65] on span "Clients" at bounding box center [25, 63] width 15 height 7
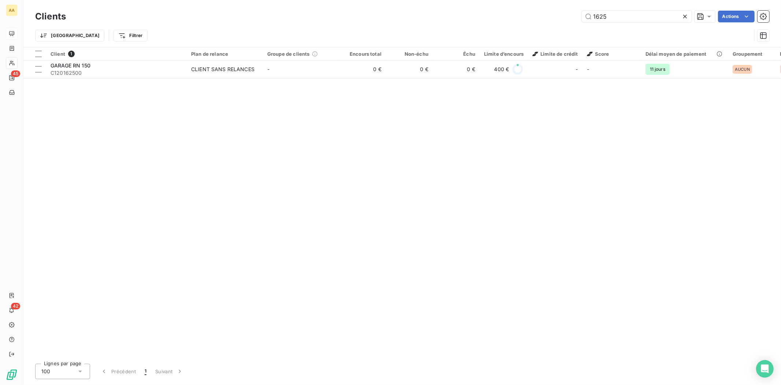
drag, startPoint x: 609, startPoint y: 21, endPoint x: 580, endPoint y: 26, distance: 29.8
click at [580, 26] on div "Clients 1625 Actions Trier Filtrer" at bounding box center [402, 28] width 734 height 38
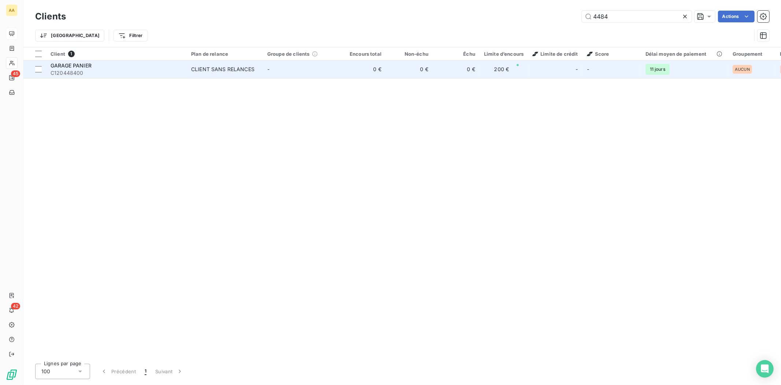
type input "4484"
click at [79, 68] on span "GARAGE PANIER" at bounding box center [71, 65] width 41 height 6
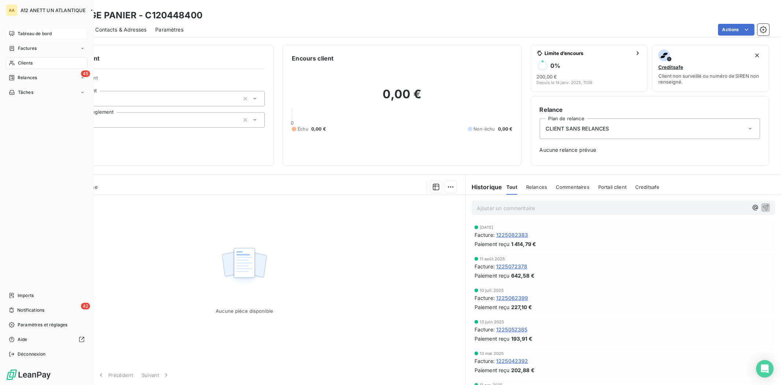
click at [27, 64] on span "Clients" at bounding box center [25, 63] width 15 height 7
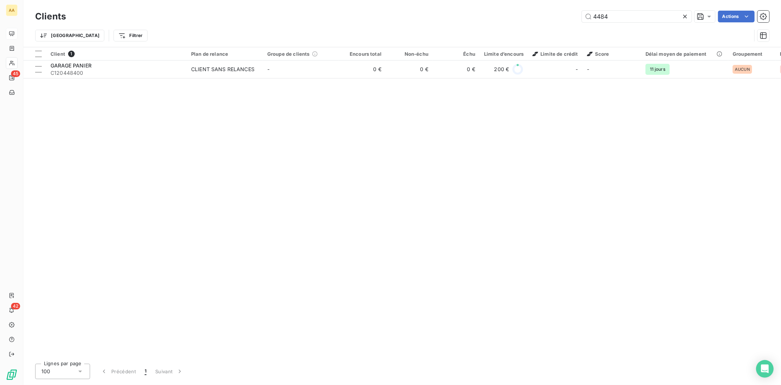
click at [624, 9] on div "Clients 4484 Actions" at bounding box center [402, 16] width 734 height 15
click at [614, 12] on input "4484" at bounding box center [637, 17] width 110 height 12
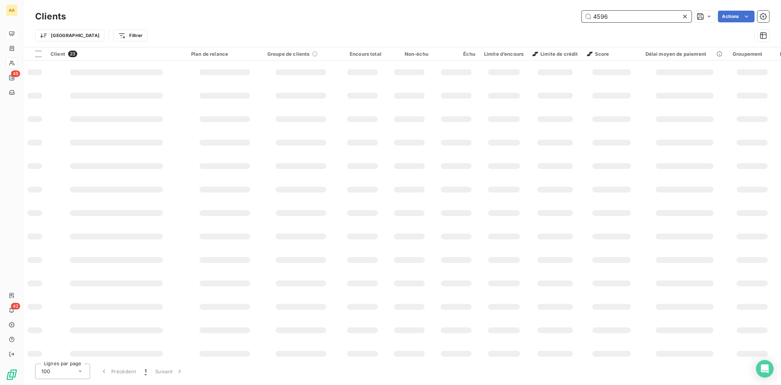
type input "4596"
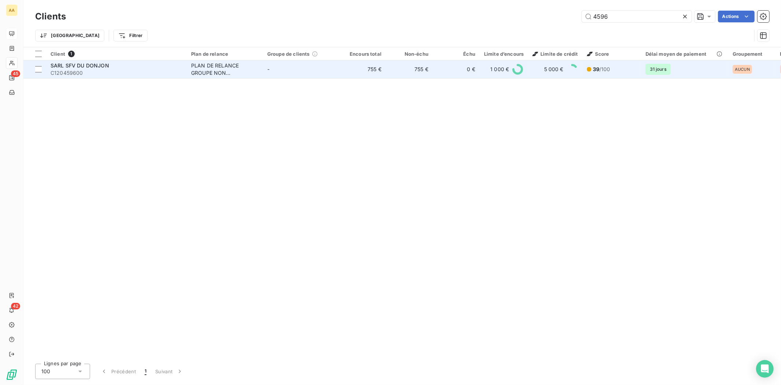
click at [64, 68] on span "SARL SFV DU DONJON" at bounding box center [80, 65] width 59 height 6
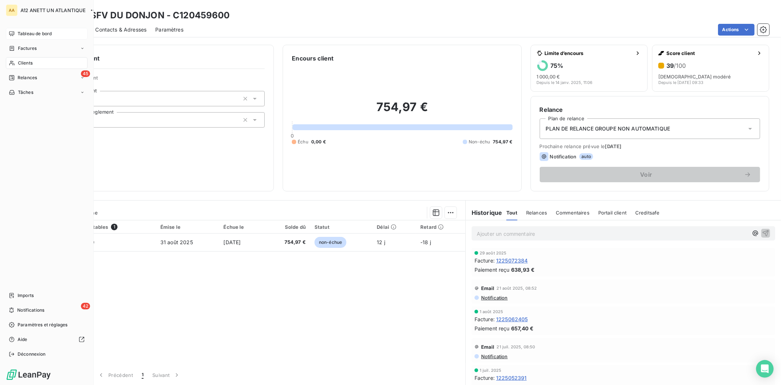
click at [25, 61] on span "Clients" at bounding box center [25, 63] width 15 height 7
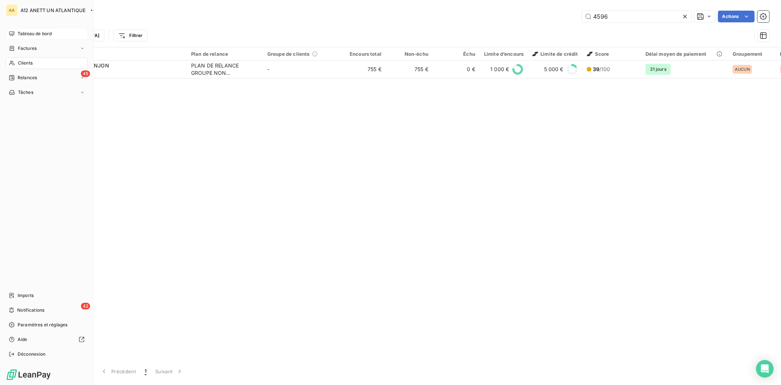
click at [30, 32] on span "Tableau de bord" at bounding box center [35, 33] width 34 height 7
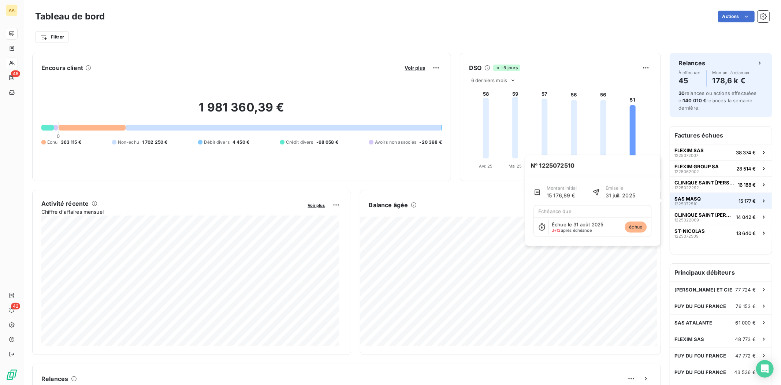
click at [678, 196] on span "SAS MASQ" at bounding box center [688, 199] width 26 height 6
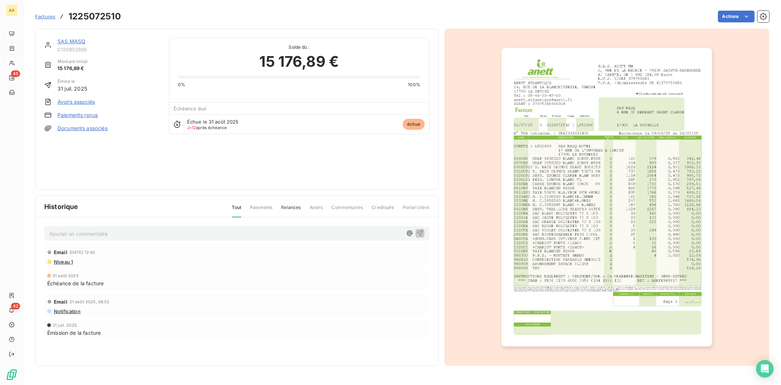
click at [72, 42] on link "SAS MASQ" at bounding box center [72, 41] width 28 height 6
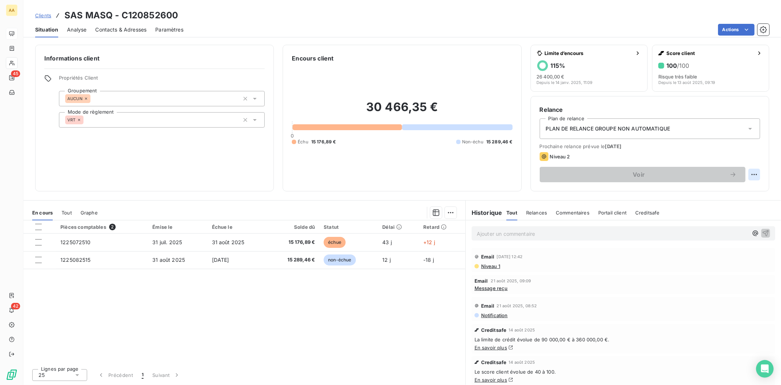
click at [754, 174] on html "AA 45 42 Clients SAS MASQ - C120852600 Situation Analyse Contacts & Adresses Pa…" at bounding box center [390, 192] width 781 height 385
click at [644, 178] on html "AA 45 42 Clients SAS MASQ - C120852600 Situation Analyse Contacts & Adresses Pa…" at bounding box center [390, 192] width 781 height 385
click at [555, 158] on span "Niveau 2" at bounding box center [560, 156] width 20 height 6
click at [544, 154] on icon at bounding box center [544, 156] width 4 height 4
click at [751, 173] on html "AA 45 42 Clients SAS MASQ - C120852600 Situation Analyse Contacts & Adresses Pa…" at bounding box center [390, 192] width 781 height 385
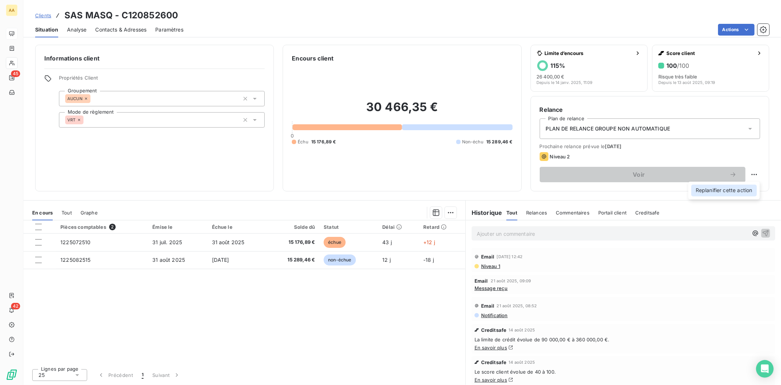
click at [732, 189] on div "Replanifier cette action" at bounding box center [725, 191] width 66 height 12
select select "8"
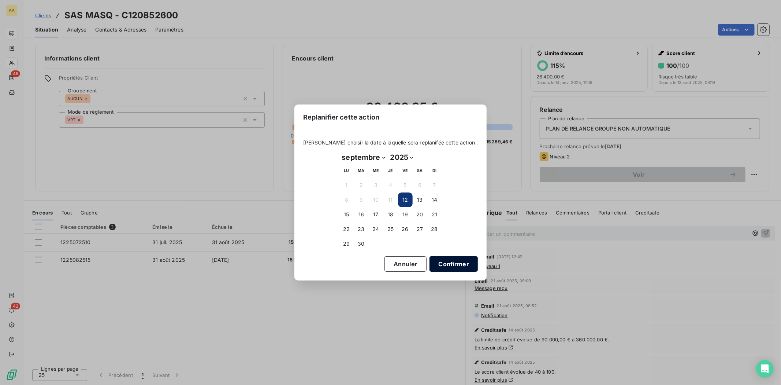
click at [436, 261] on button "Confirmer" at bounding box center [454, 263] width 48 height 15
